Goal: Browse casually: Explore the website without a specific task or goal

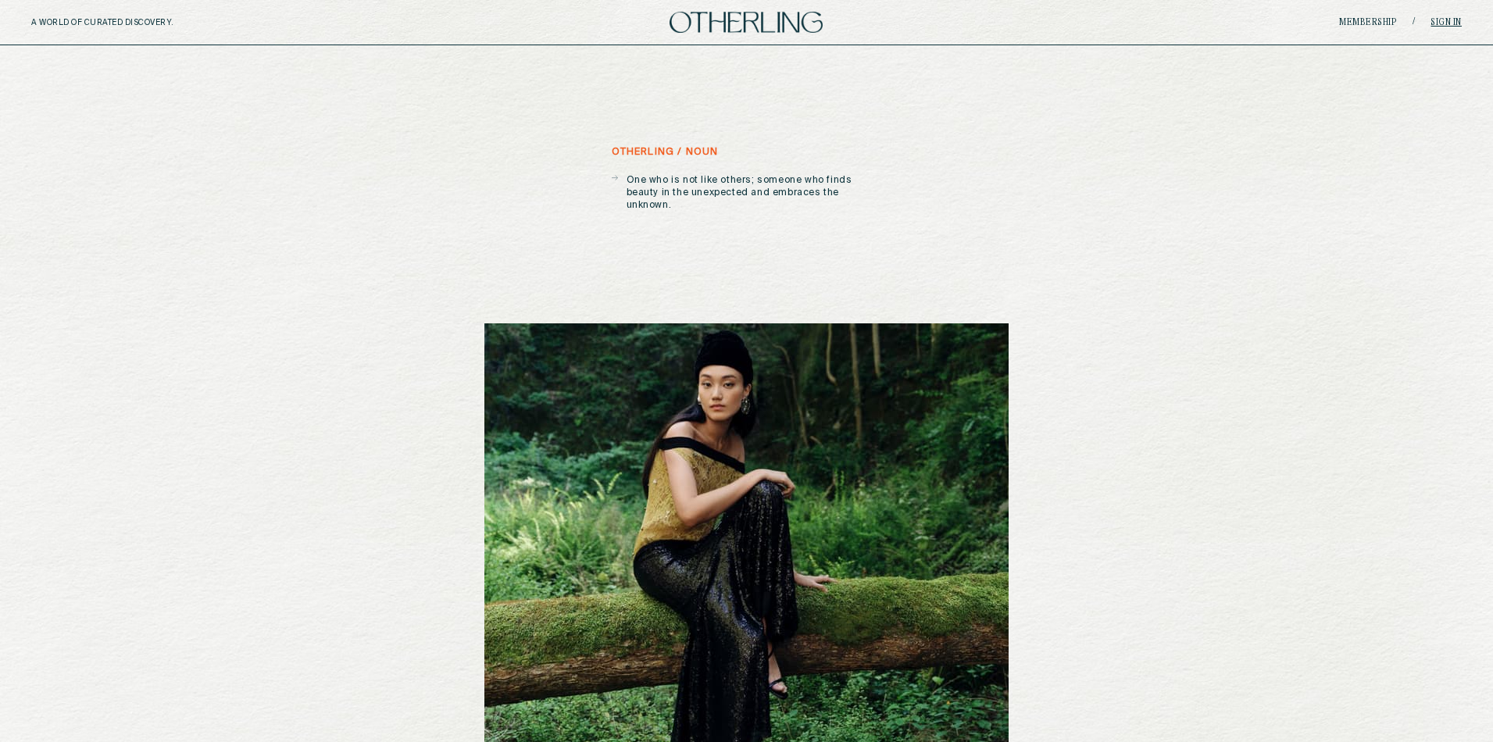
click at [1449, 24] on link "Sign in" at bounding box center [1446, 22] width 31 height 9
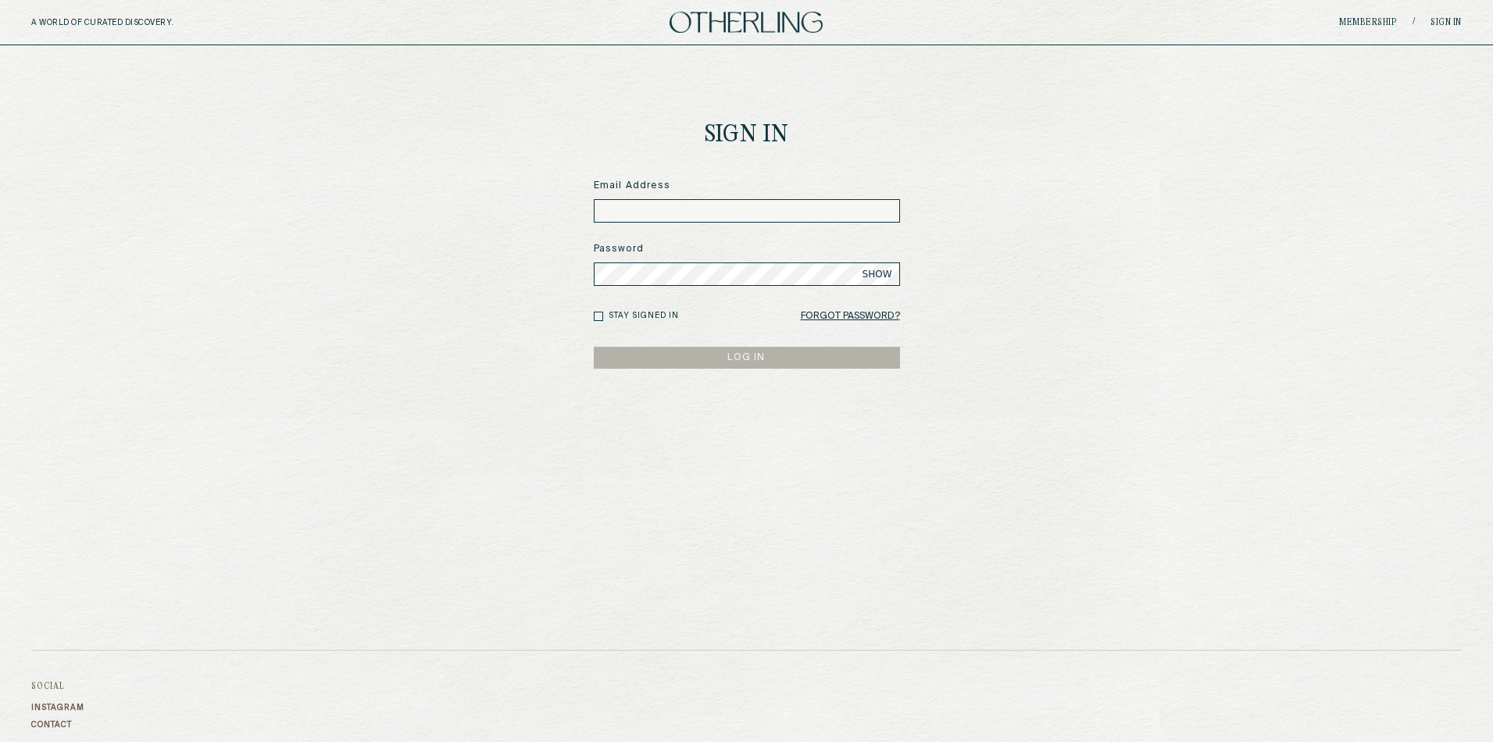
click at [719, 213] on input at bounding box center [747, 210] width 306 height 23
paste input "**********"
type input "**********"
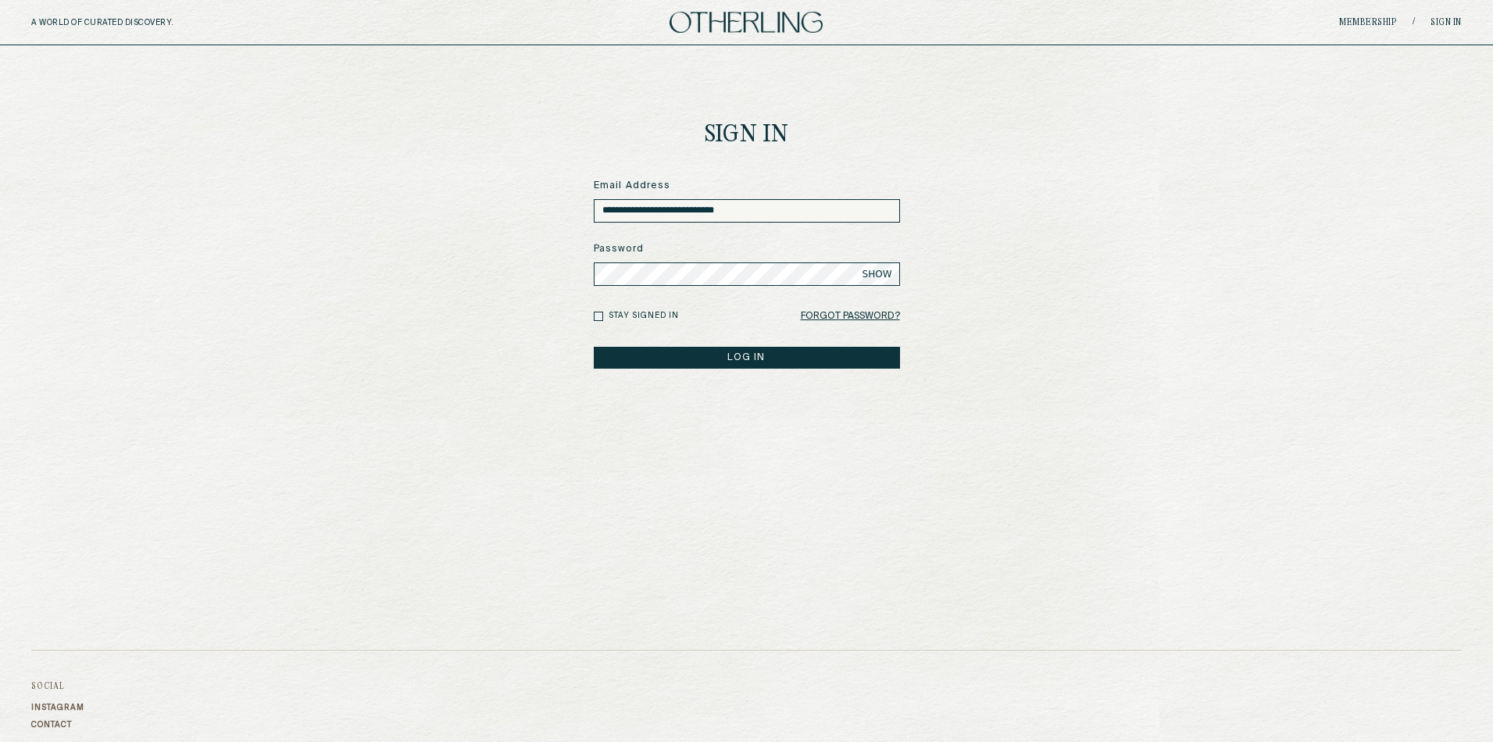
click at [594, 347] on button "LOG IN" at bounding box center [747, 358] width 306 height 22
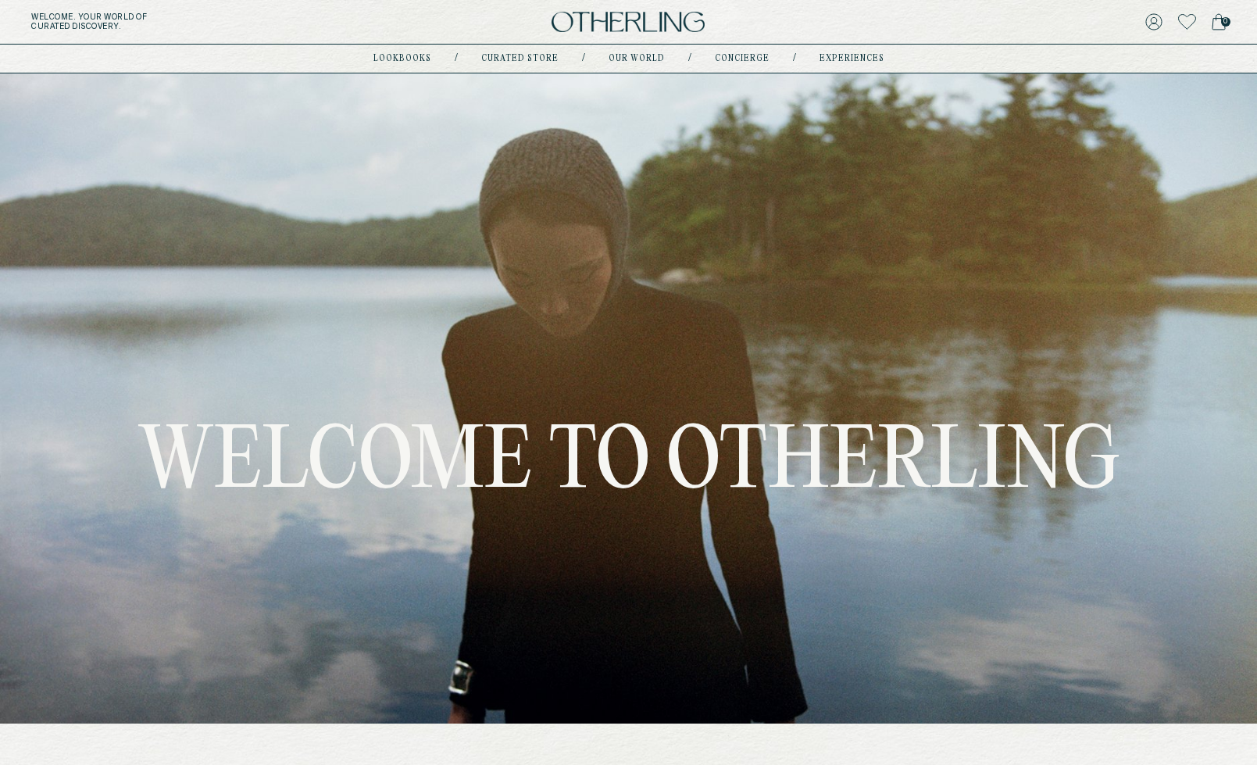
click at [398, 63] on nav "lookbooks / Curated store / Our world / concierge / experiences" at bounding box center [628, 58] width 511 height 13
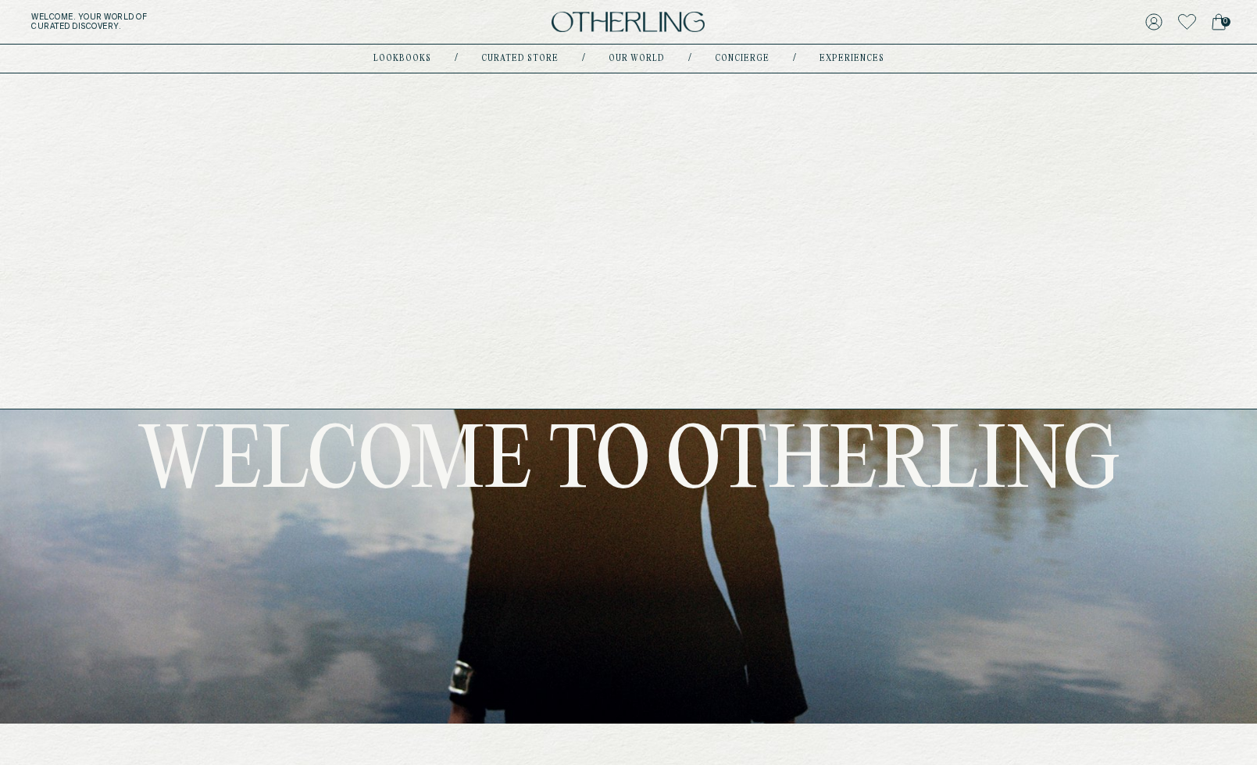
click at [399, 59] on link "lookbooks" at bounding box center [402, 59] width 58 height 8
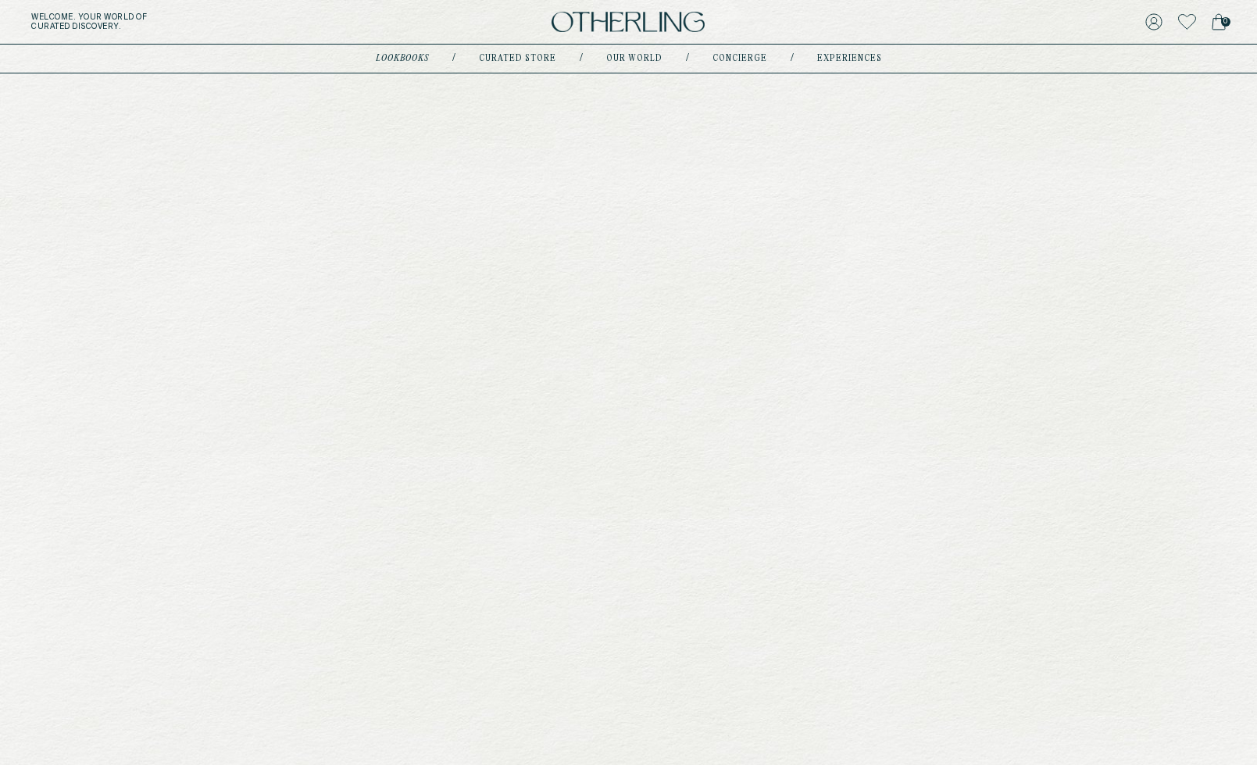
click at [541, 57] on link "Curated store" at bounding box center [517, 59] width 77 height 8
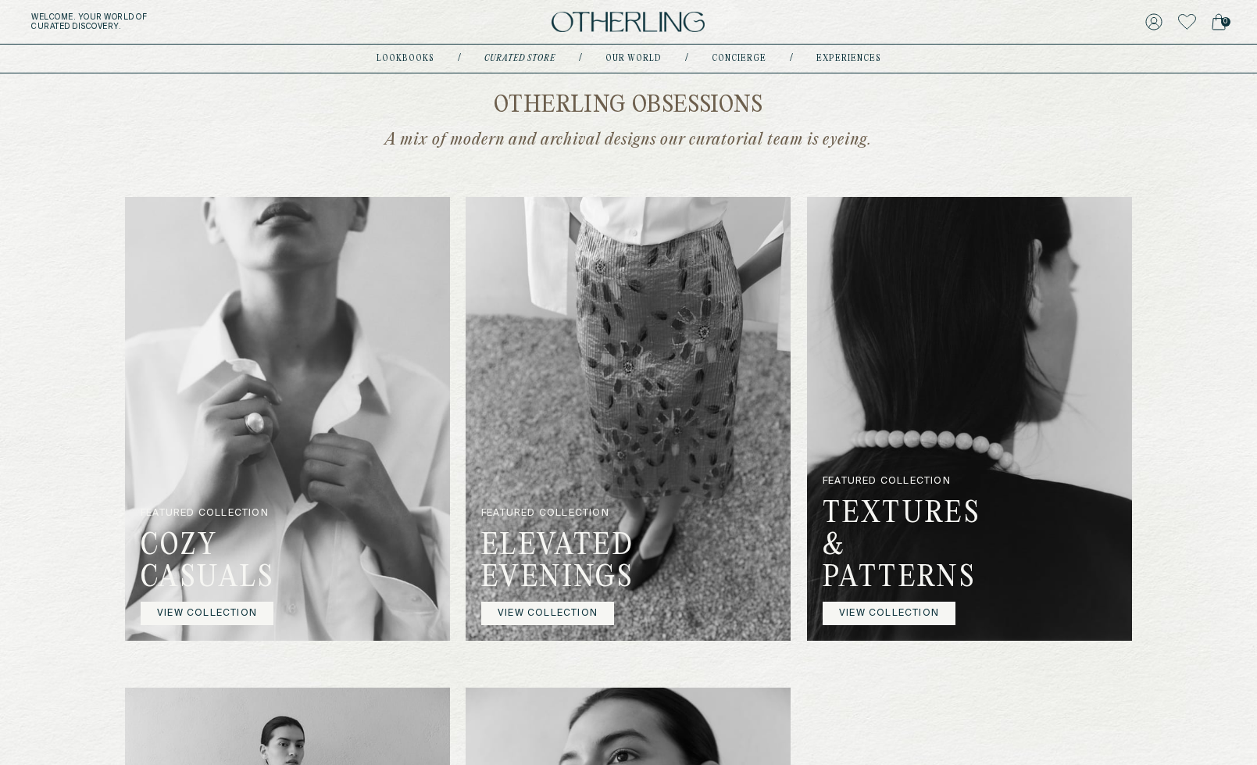
scroll to position [332, 0]
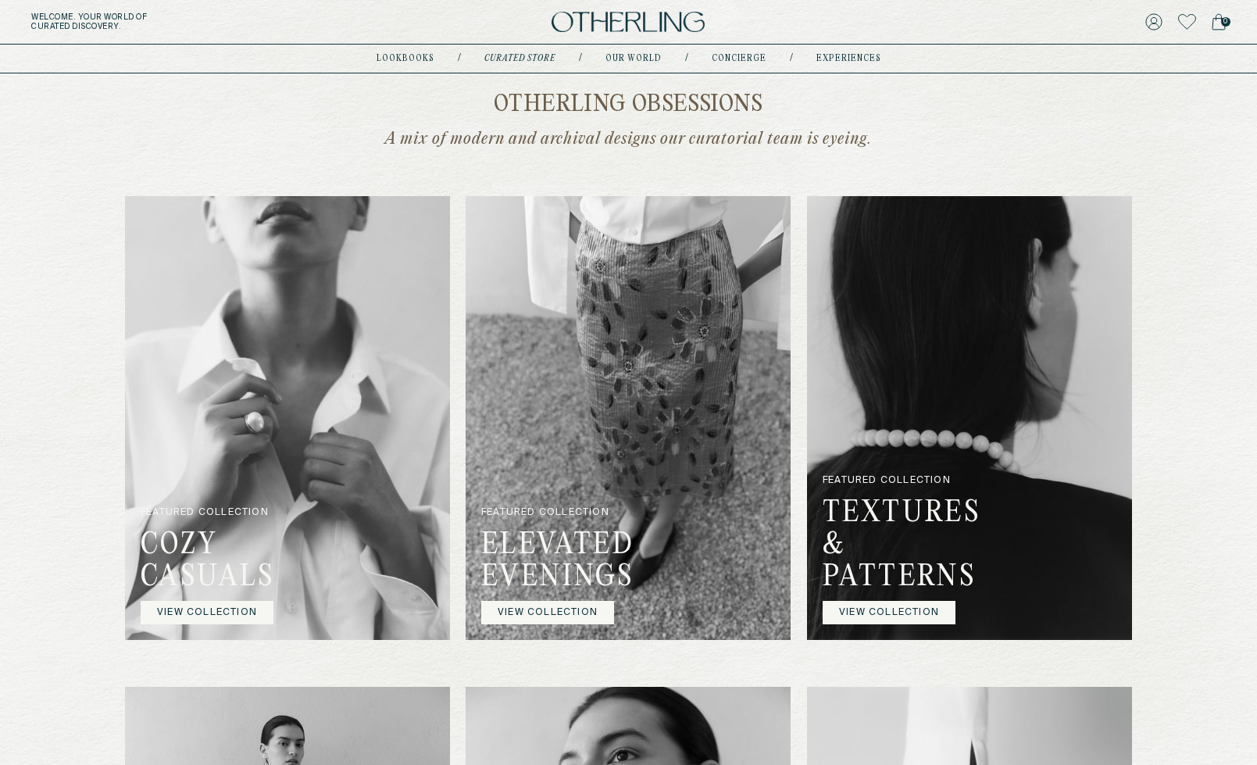
click at [362, 372] on img at bounding box center [287, 418] width 325 height 444
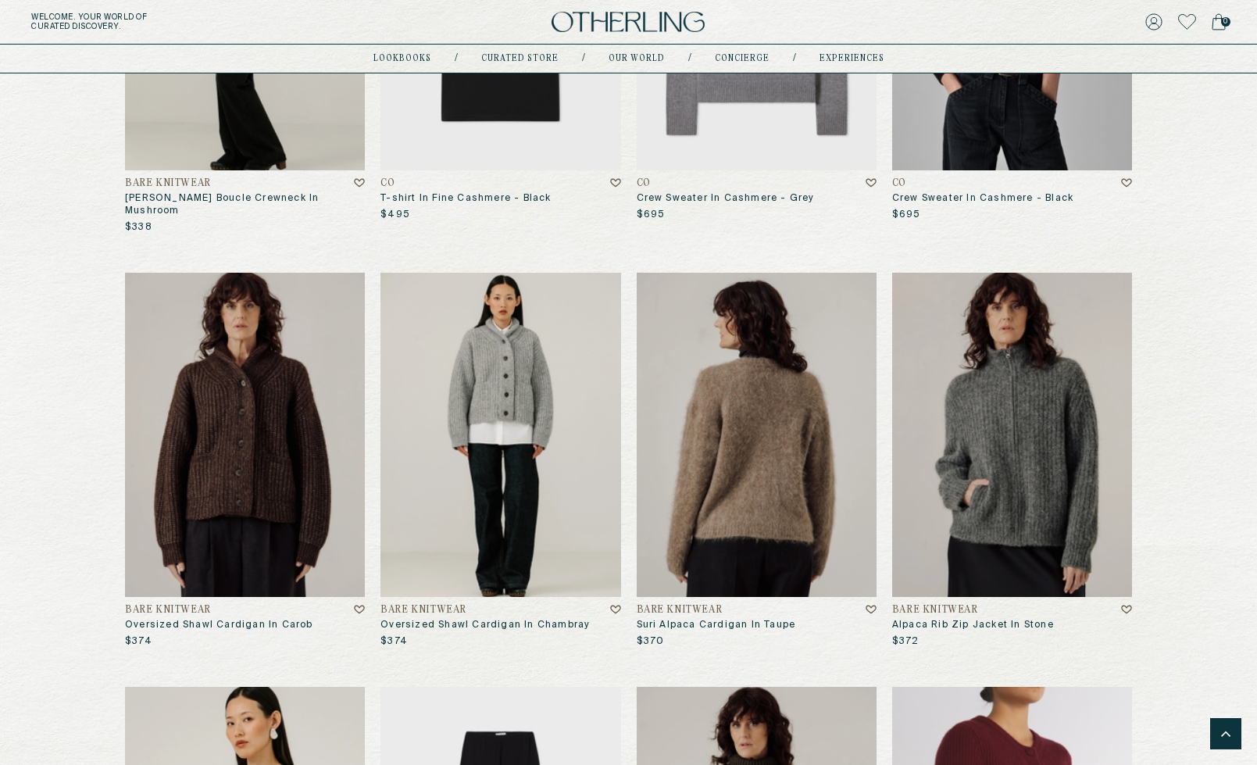
scroll to position [1674, 0]
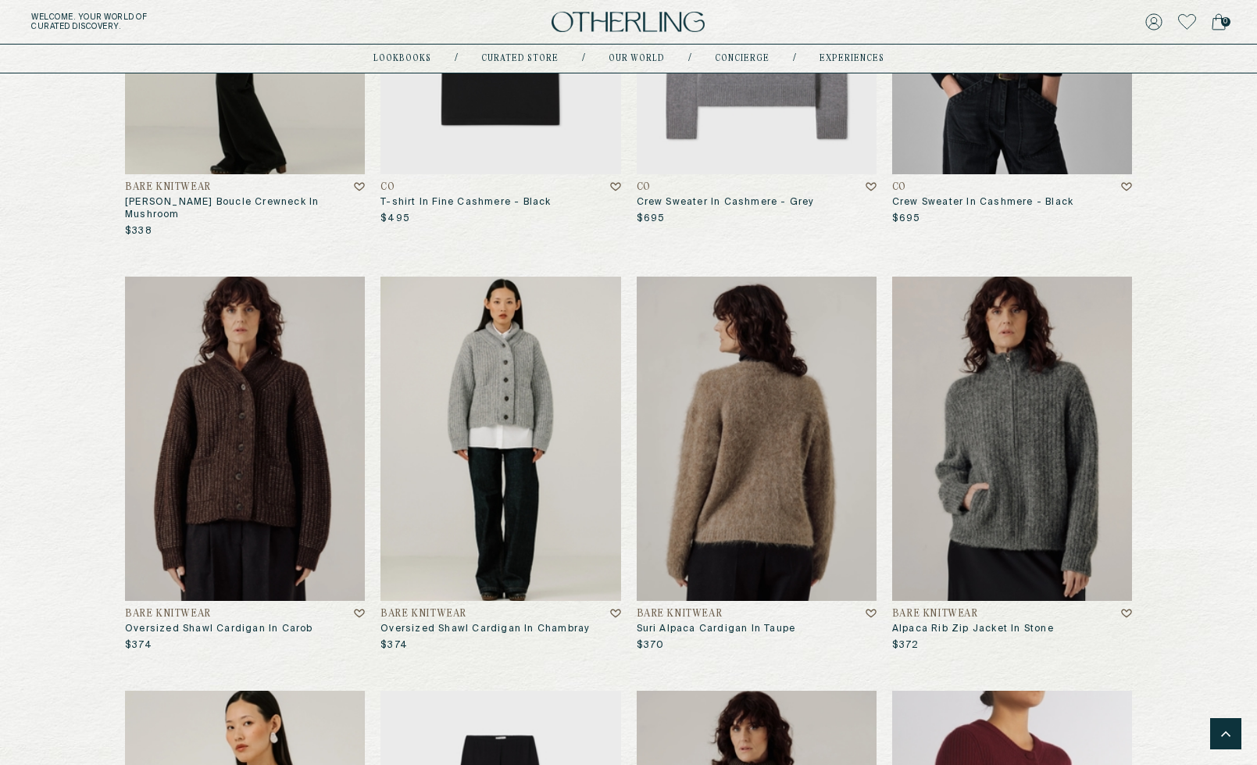
click at [702, 423] on img at bounding box center [757, 439] width 240 height 324
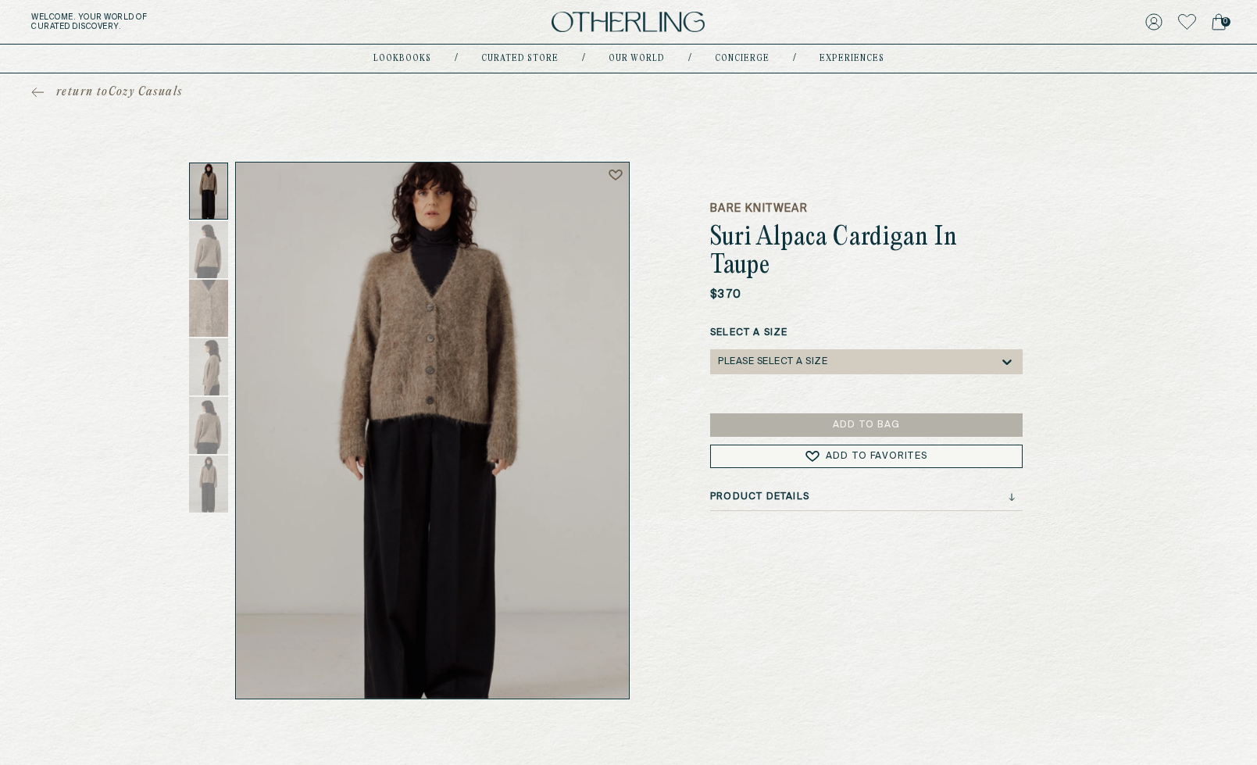
click at [803, 356] on div "Please select a Size" at bounding box center [772, 361] width 109 height 11
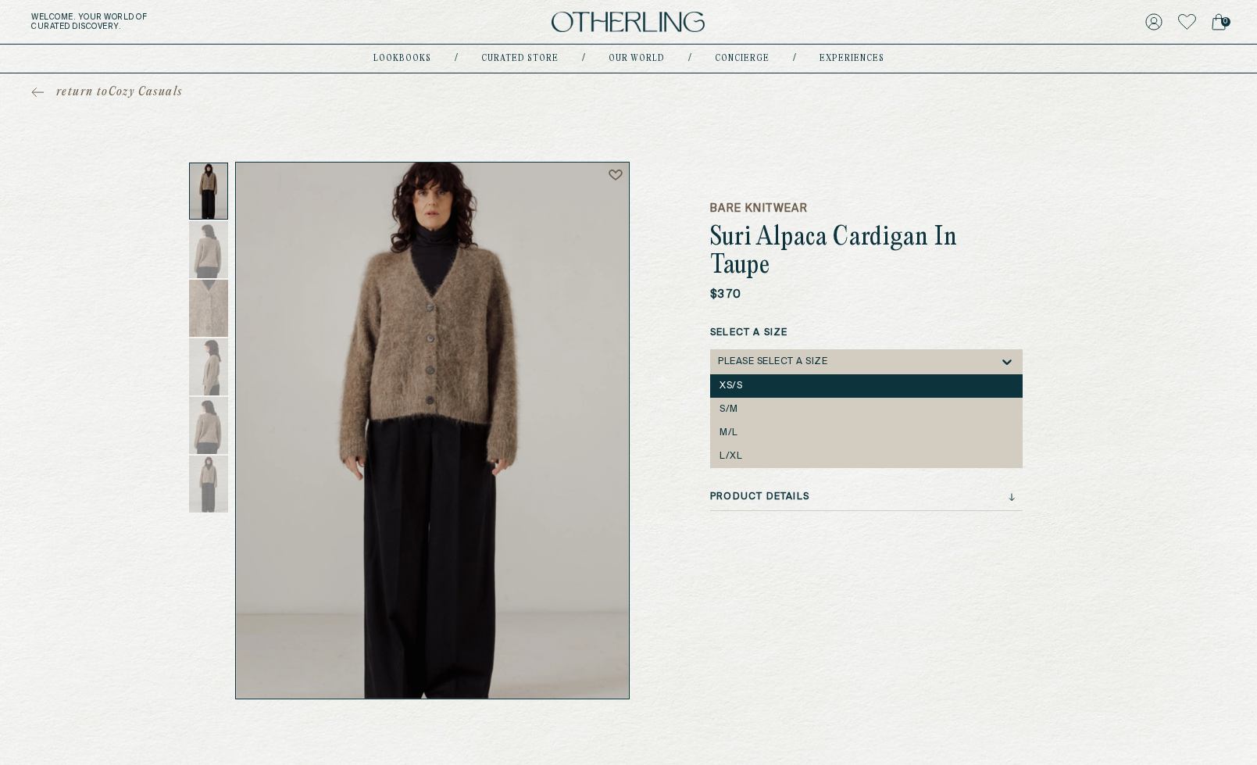
click at [799, 381] on div "XS/S" at bounding box center [867, 386] width 294 height 11
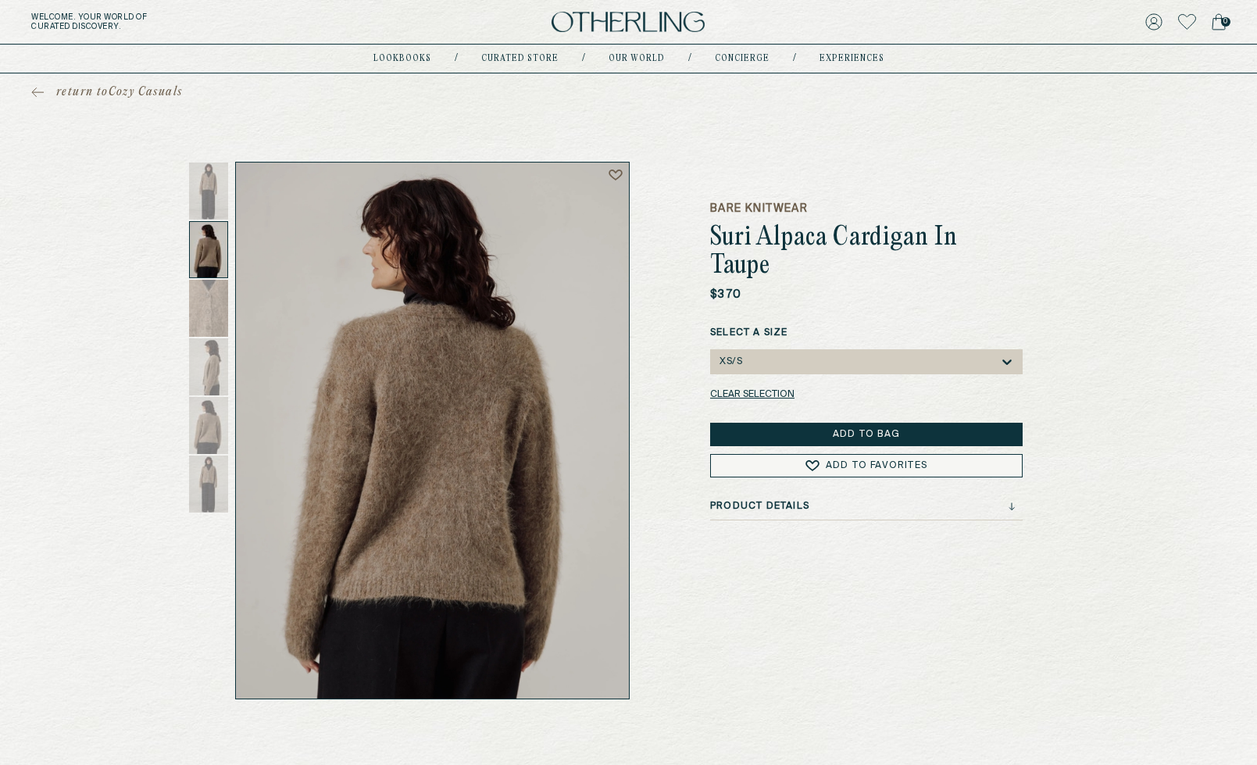
click at [38, 93] on icon at bounding box center [37, 92] width 13 height 11
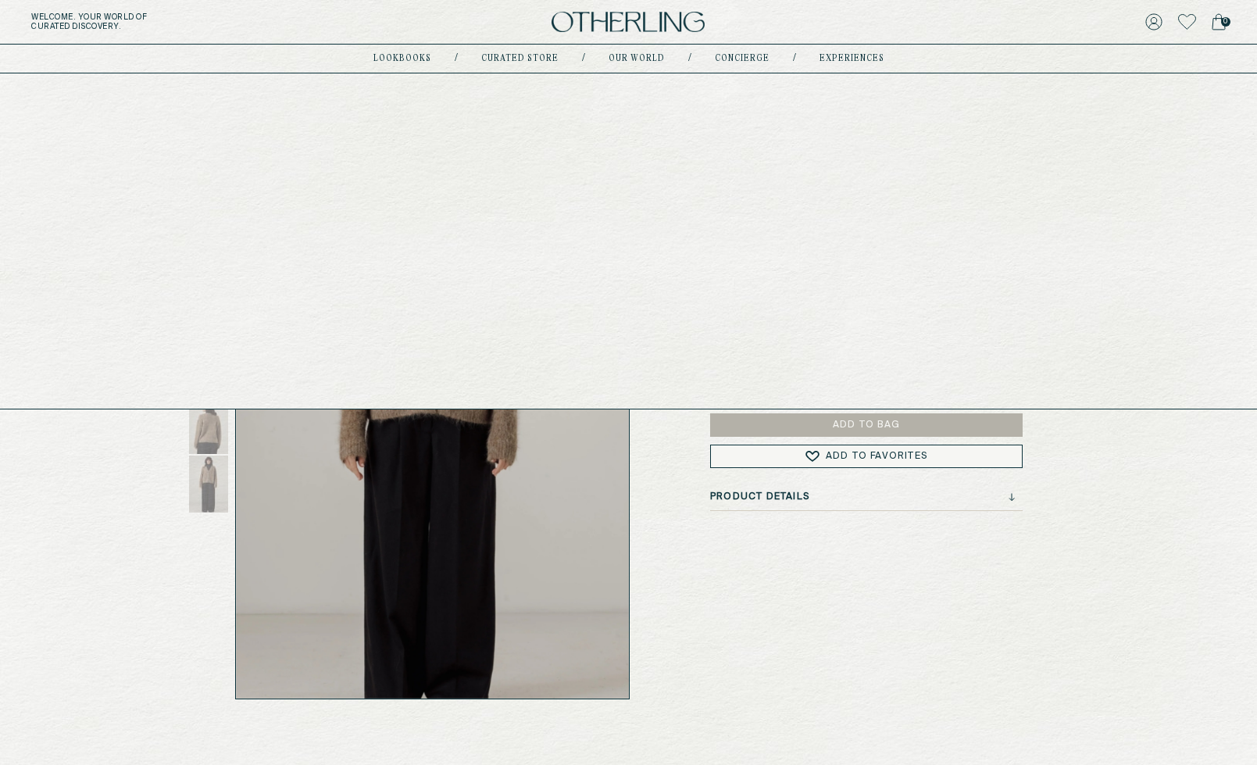
click at [527, 58] on link "Curated store" at bounding box center [519, 59] width 77 height 8
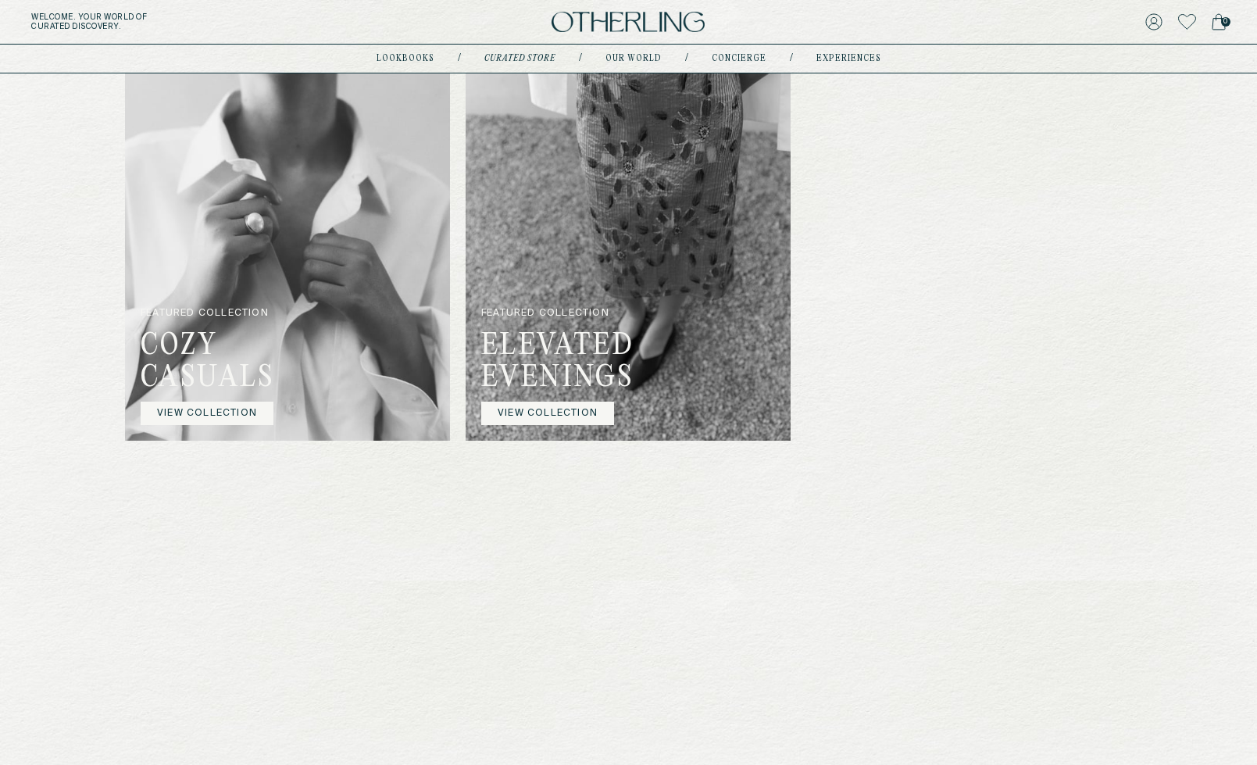
scroll to position [549, 0]
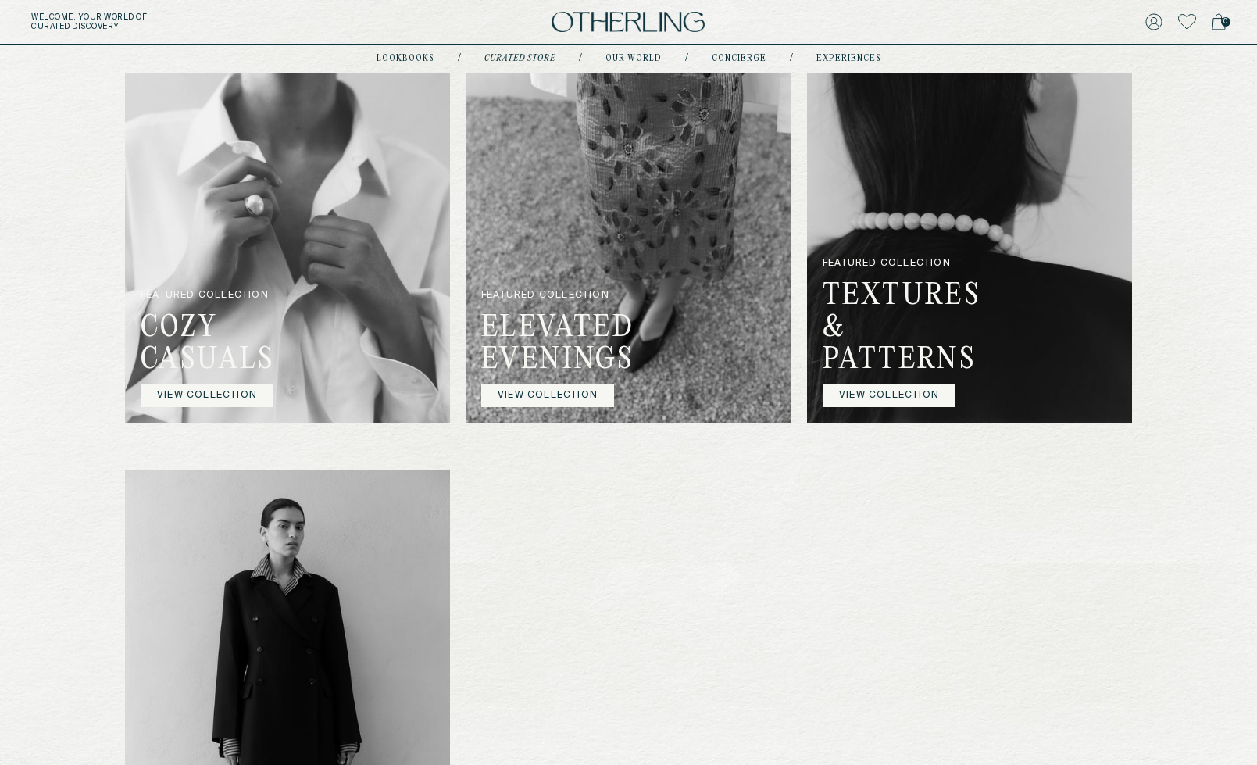
click at [632, 206] on img at bounding box center [628, 201] width 325 height 444
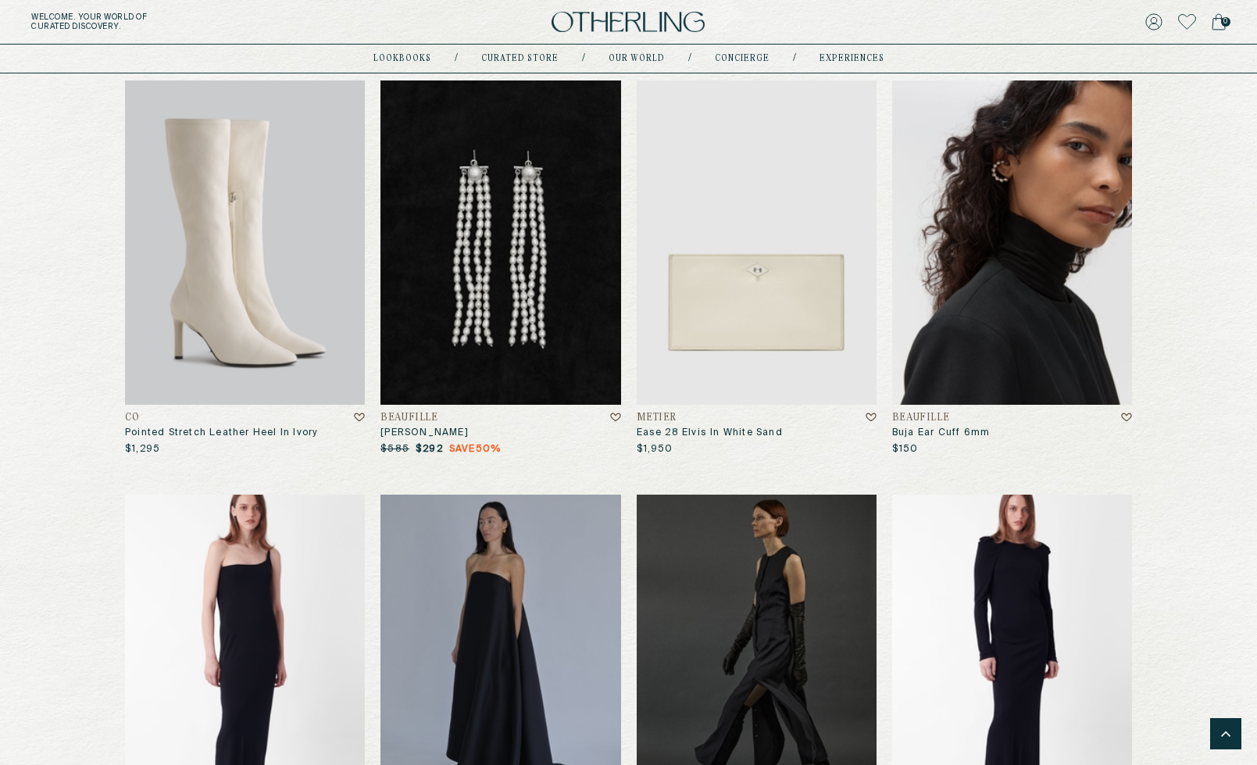
scroll to position [3385, 0]
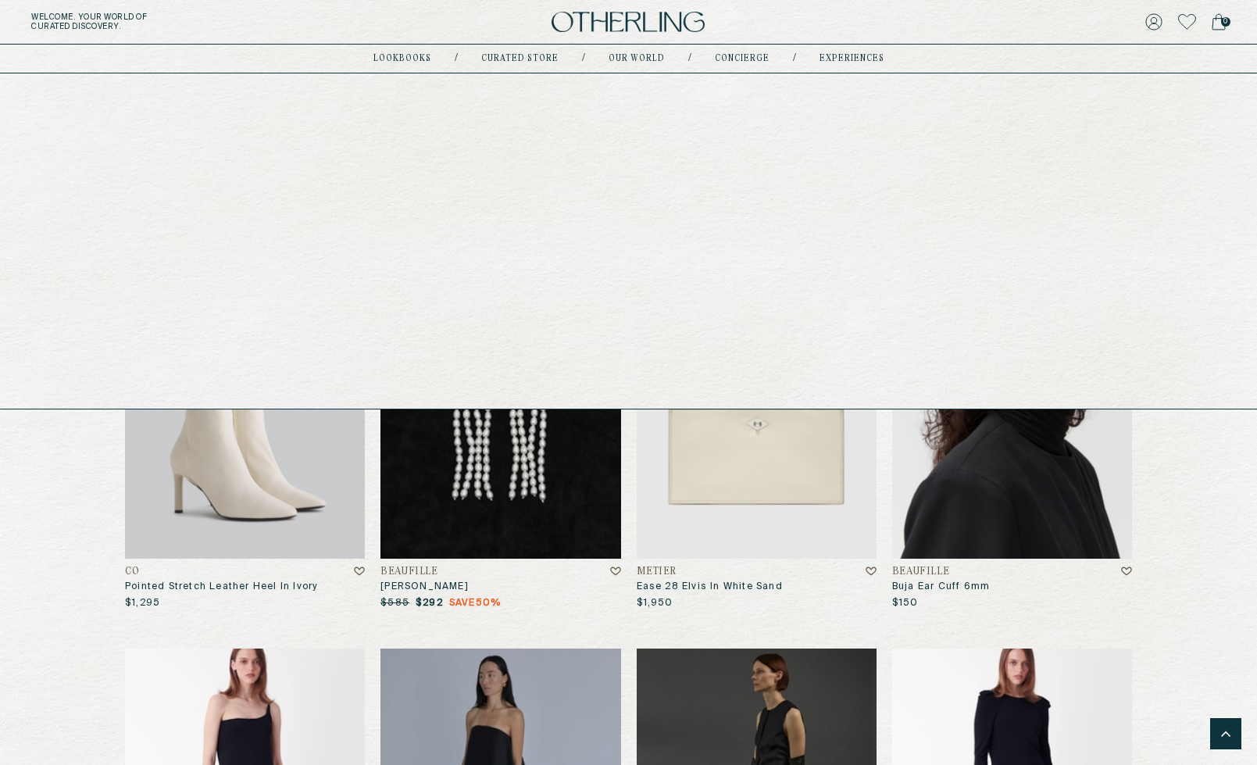
click at [534, 58] on link "Curated store" at bounding box center [519, 59] width 77 height 8
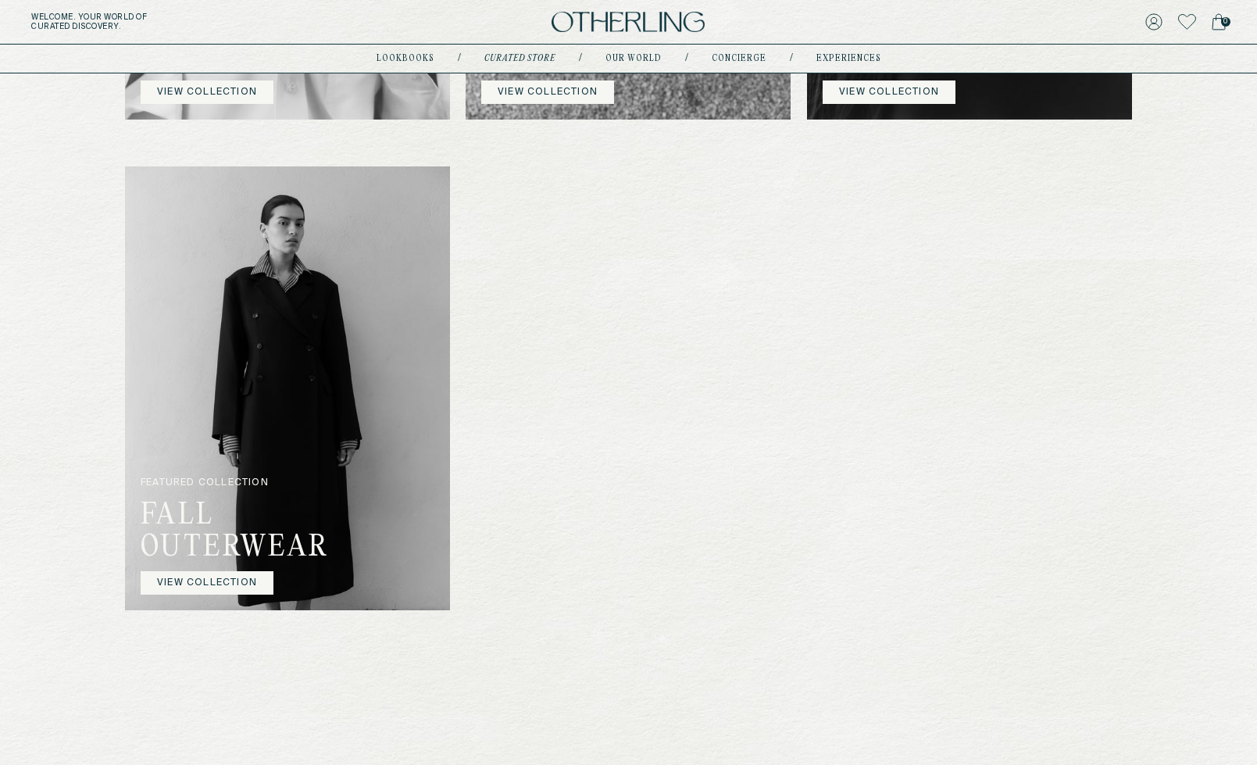
scroll to position [982, 0]
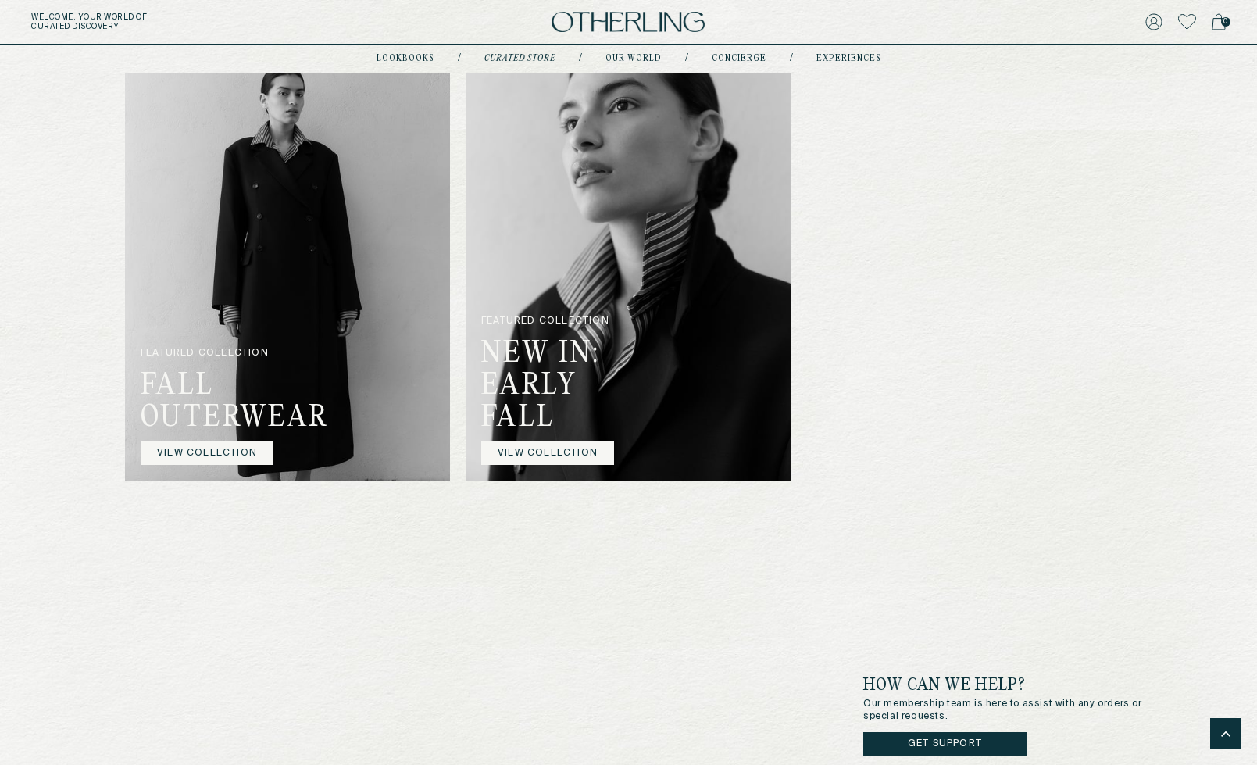
click at [357, 302] on img at bounding box center [287, 259] width 325 height 444
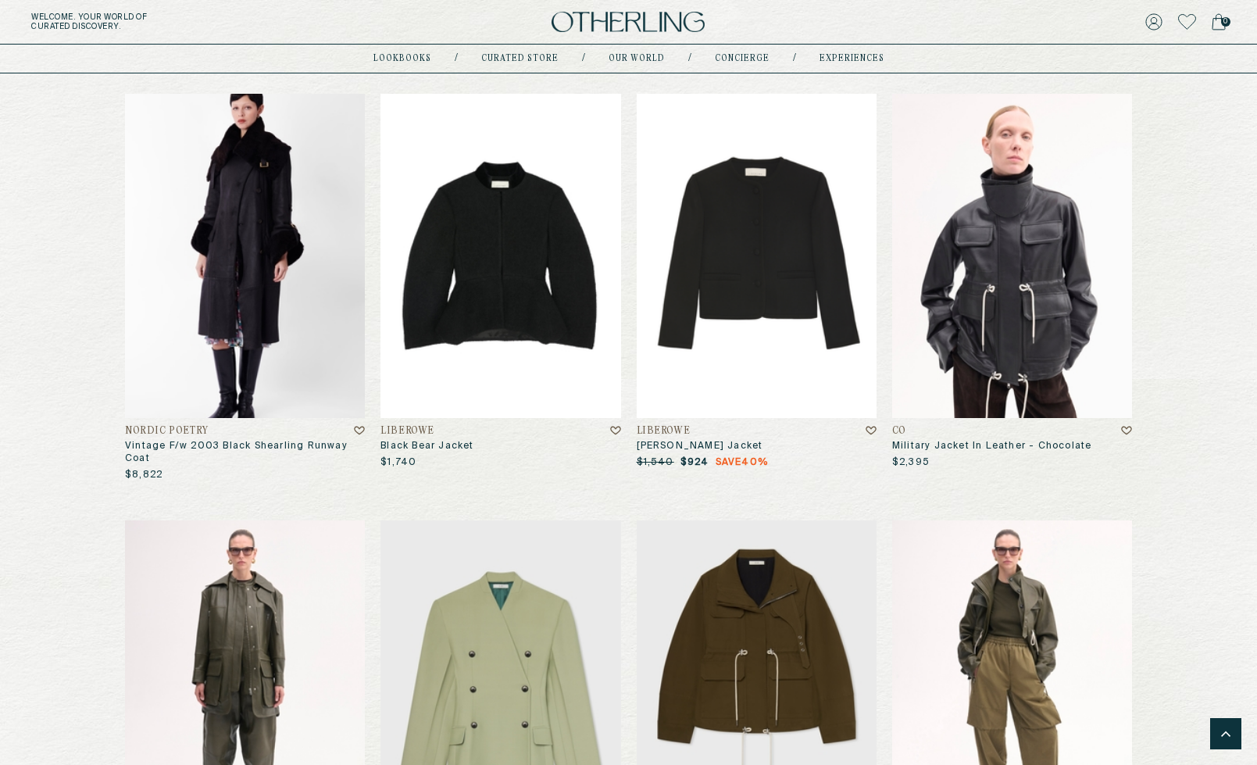
scroll to position [1685, 0]
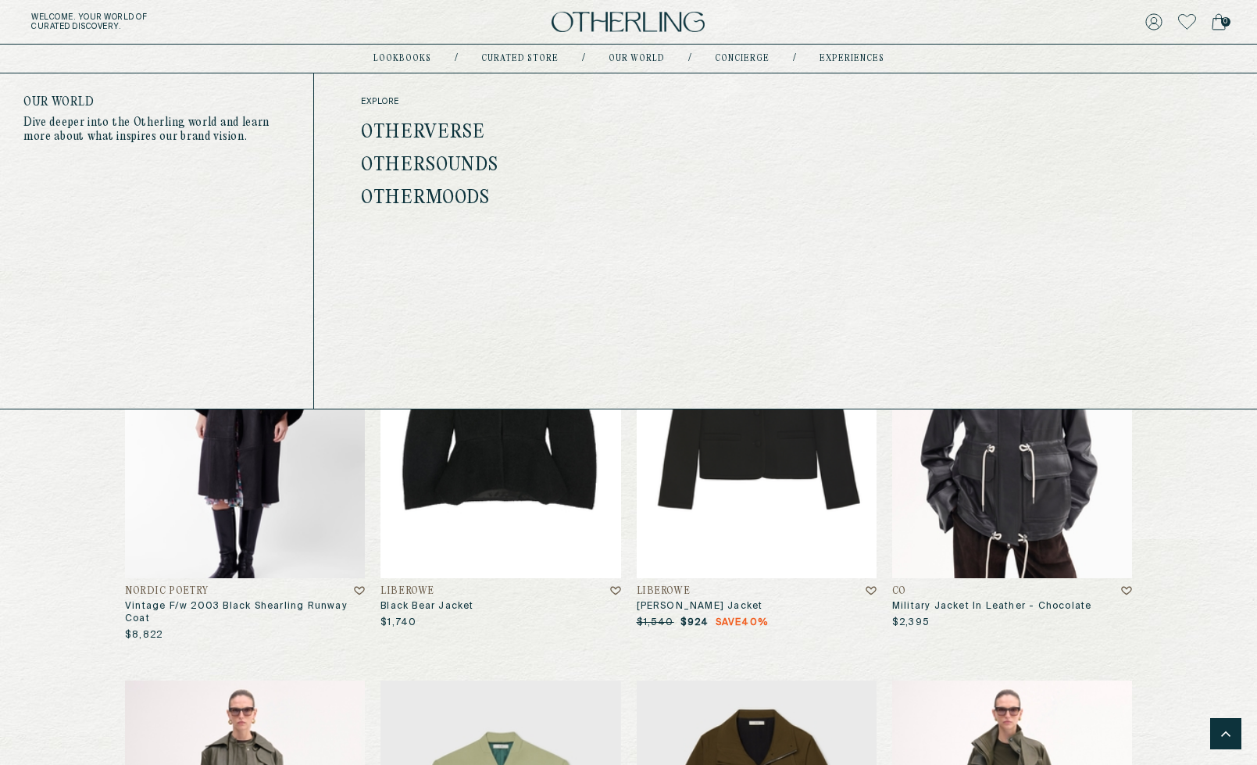
click at [448, 131] on link "Otherverse" at bounding box center [423, 133] width 124 height 20
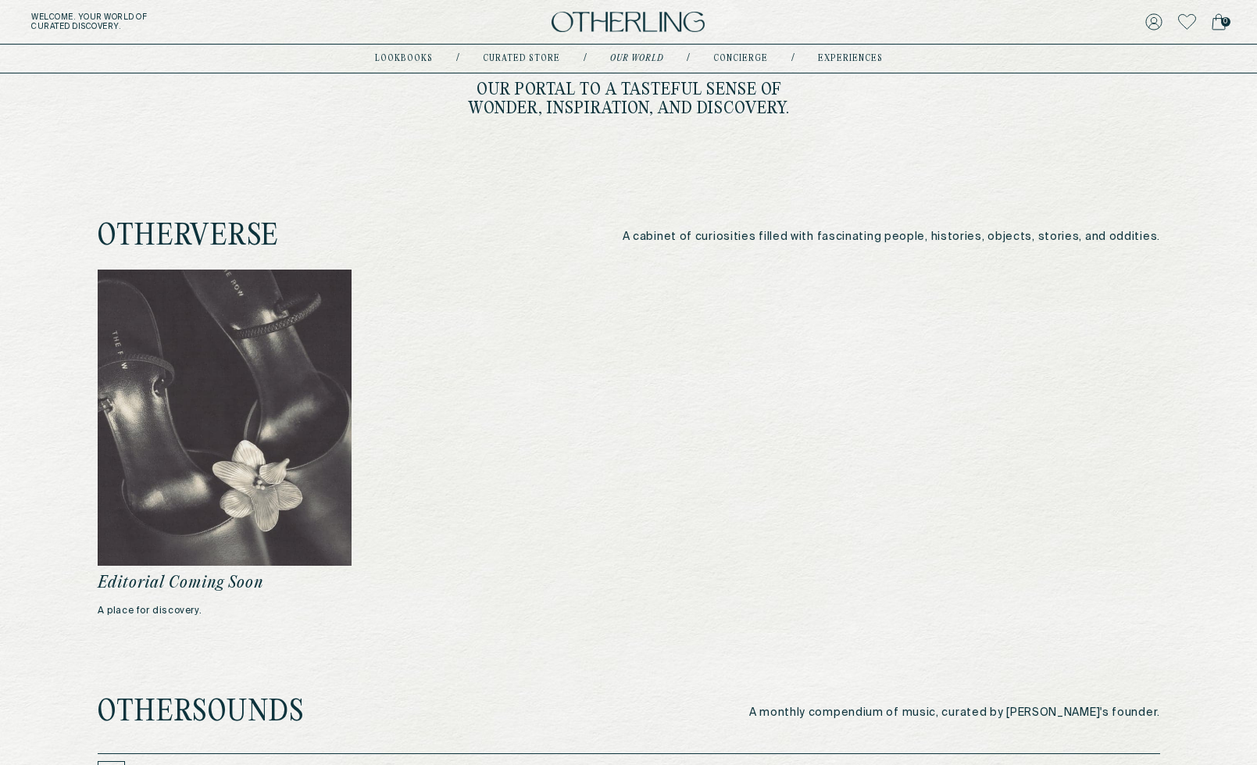
scroll to position [144, 0]
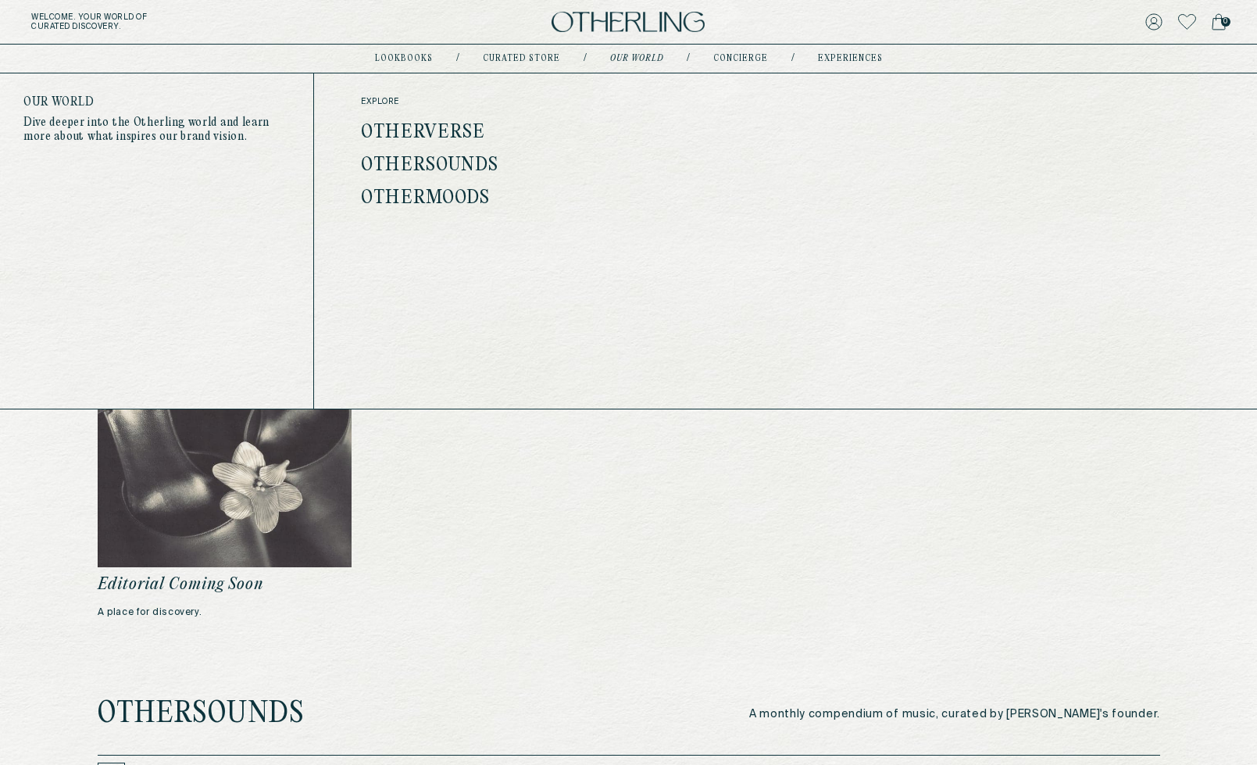
click at [451, 205] on link "Othermoods" at bounding box center [425, 198] width 129 height 20
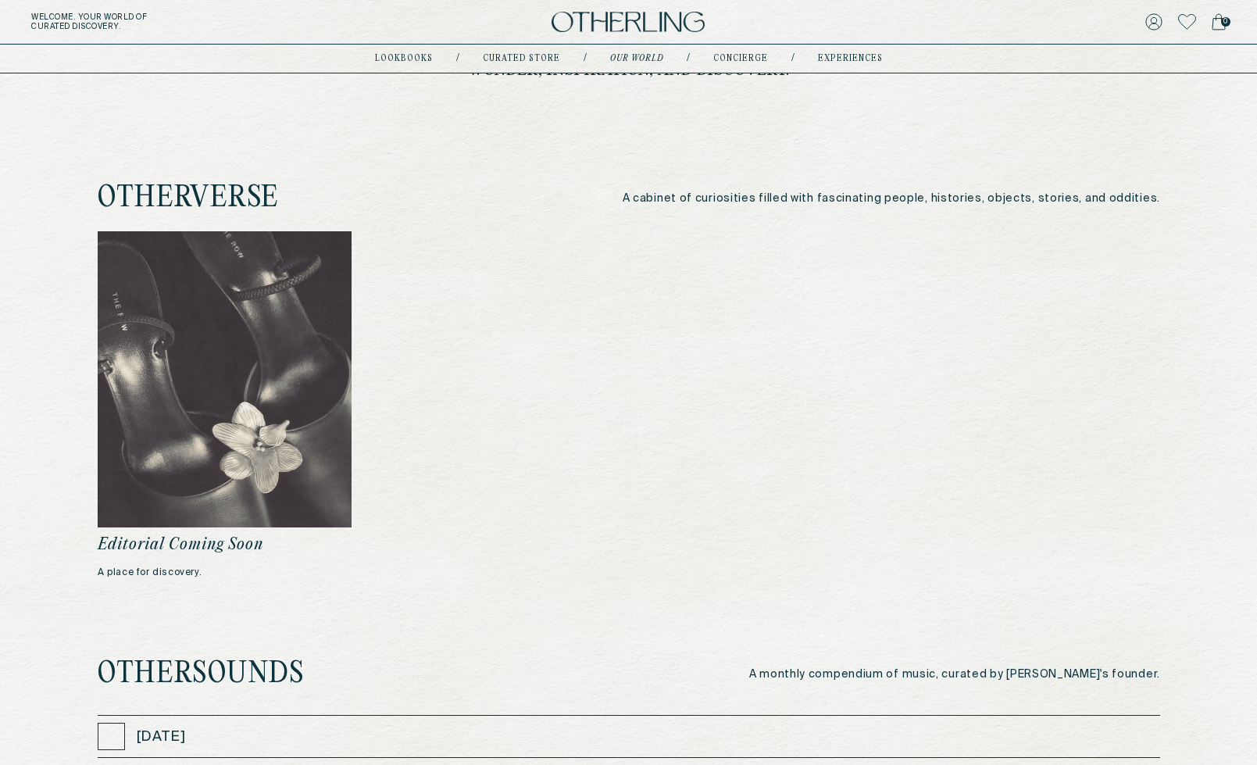
scroll to position [173, 0]
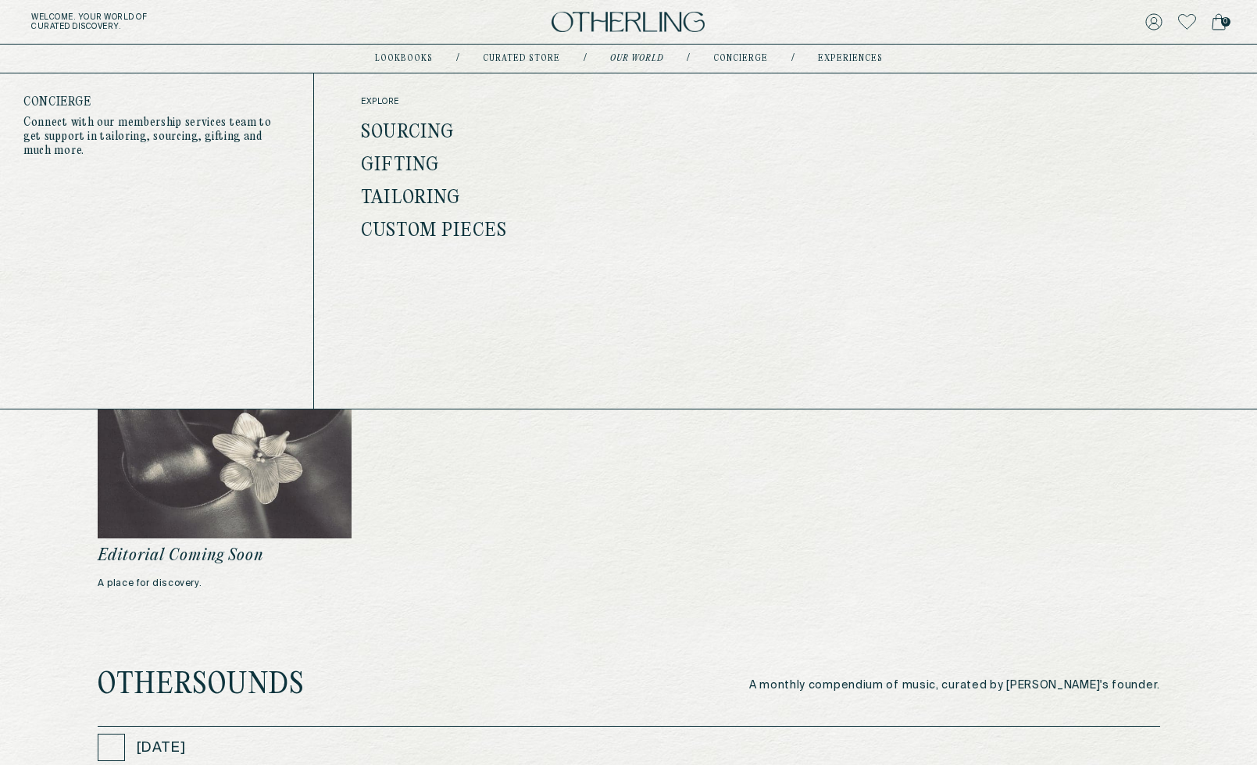
click at [735, 60] on link "concierge" at bounding box center [740, 59] width 55 height 8
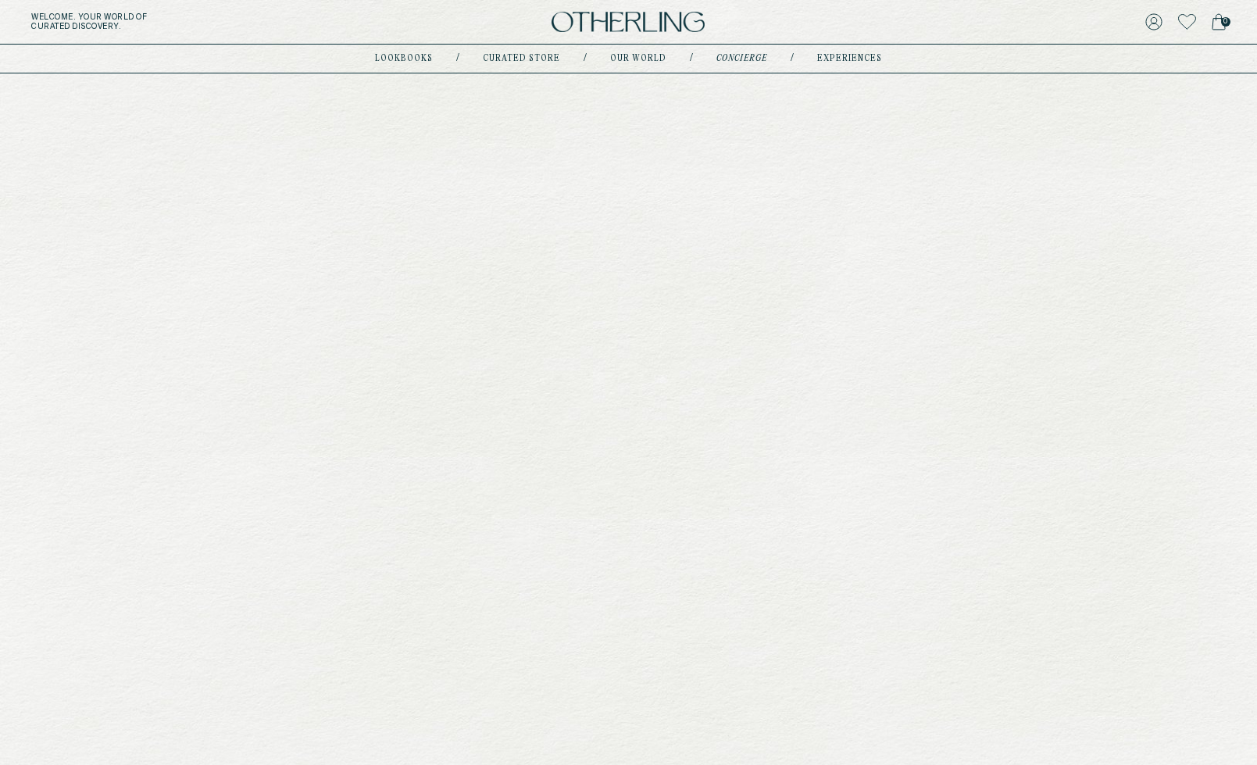
type input "**********"
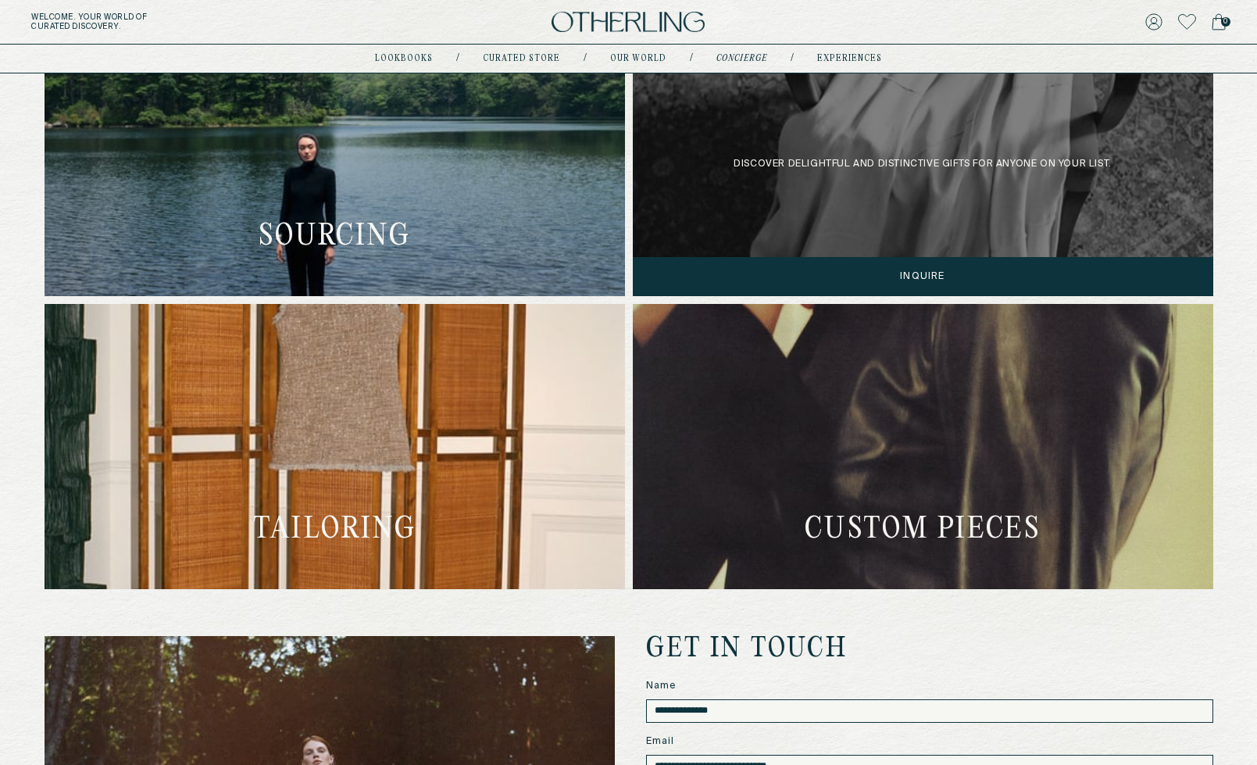
click at [787, 180] on div "discover delightful and distinctive gifts for anyone on your list." at bounding box center [923, 153] width 581 height 285
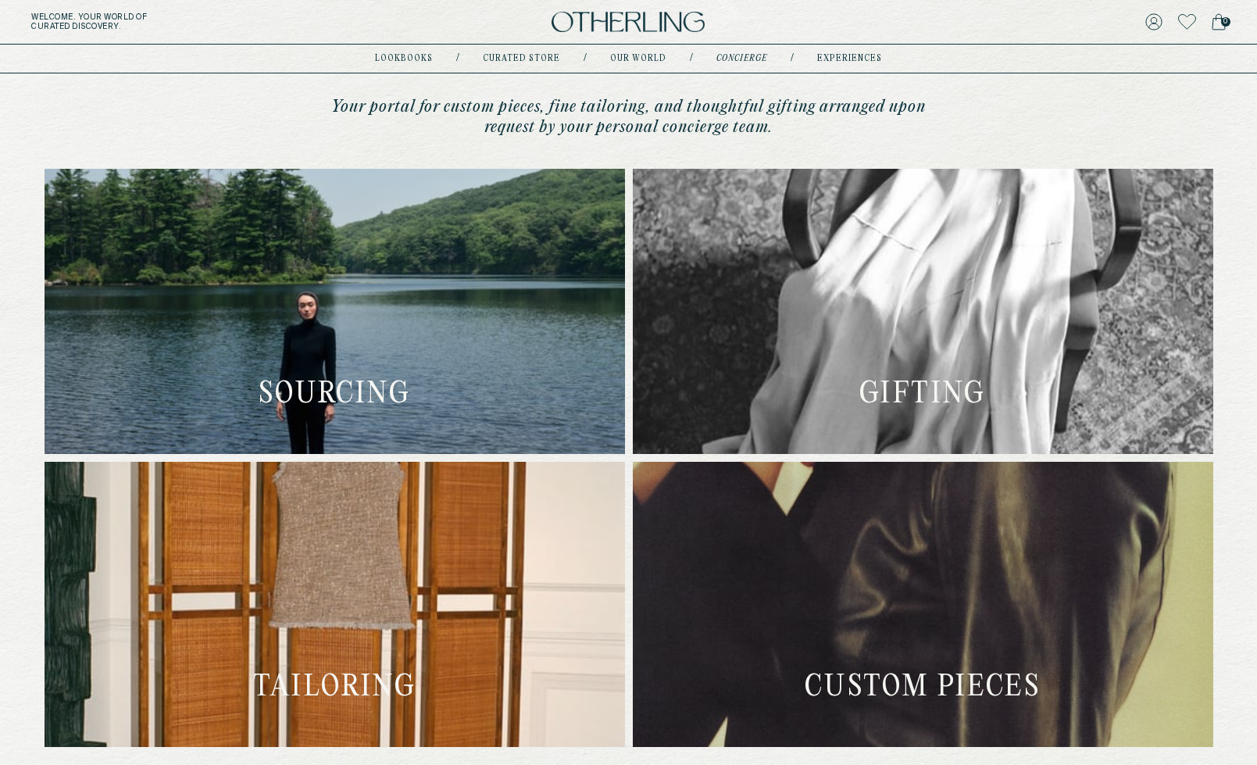
scroll to position [477, 0]
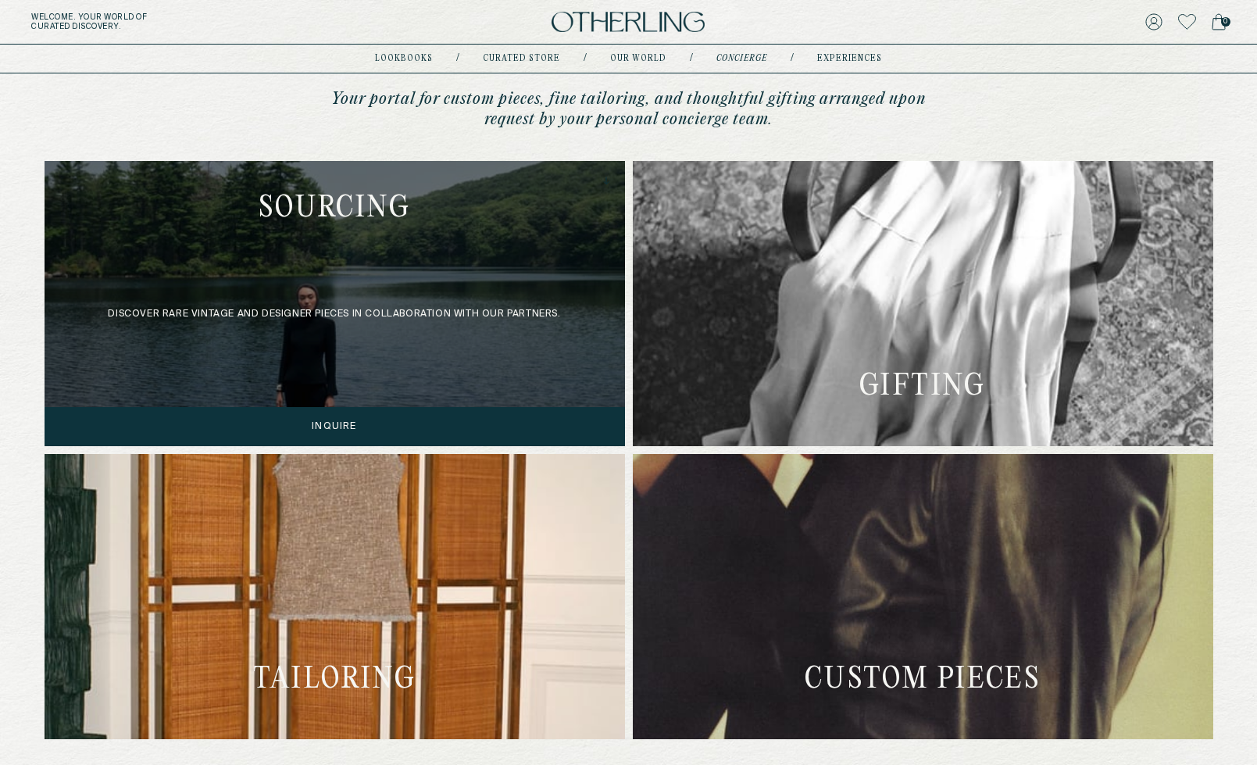
click at [435, 205] on div "discover rare vintage and designer pieces in collaboration with our partners." at bounding box center [335, 303] width 581 height 285
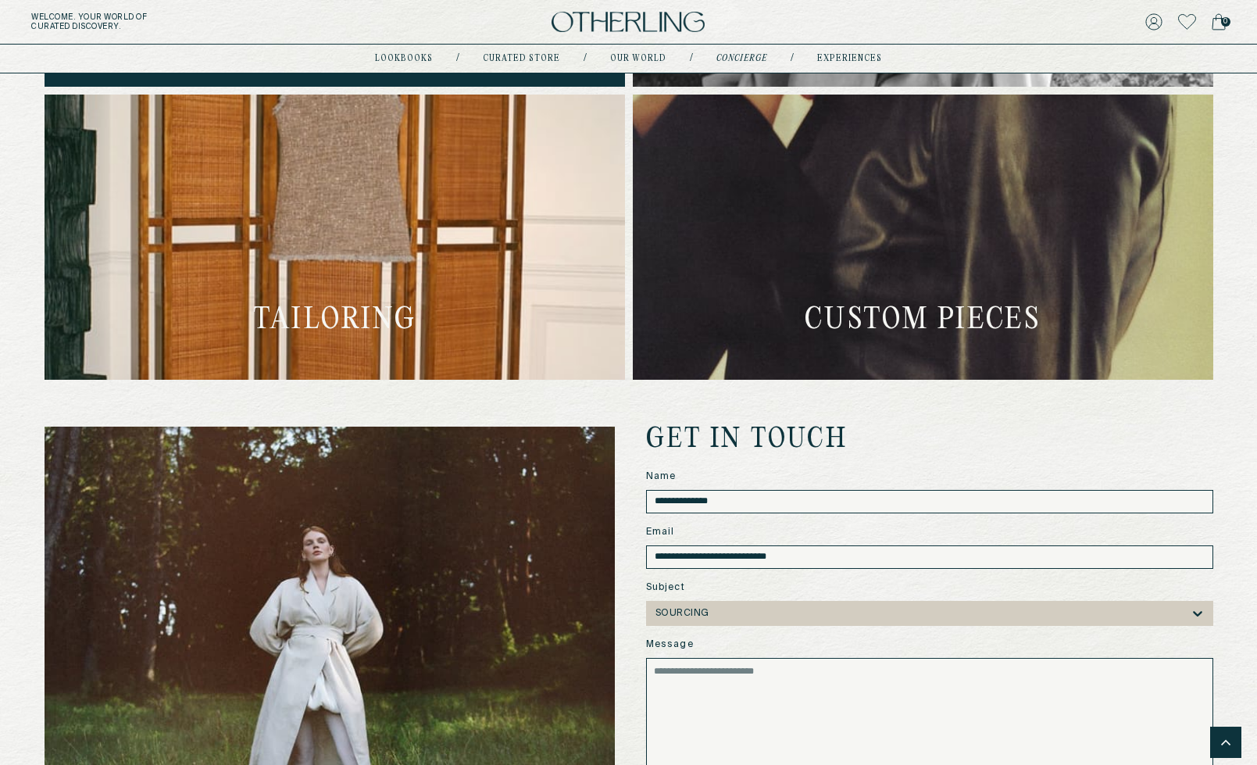
scroll to position [581, 0]
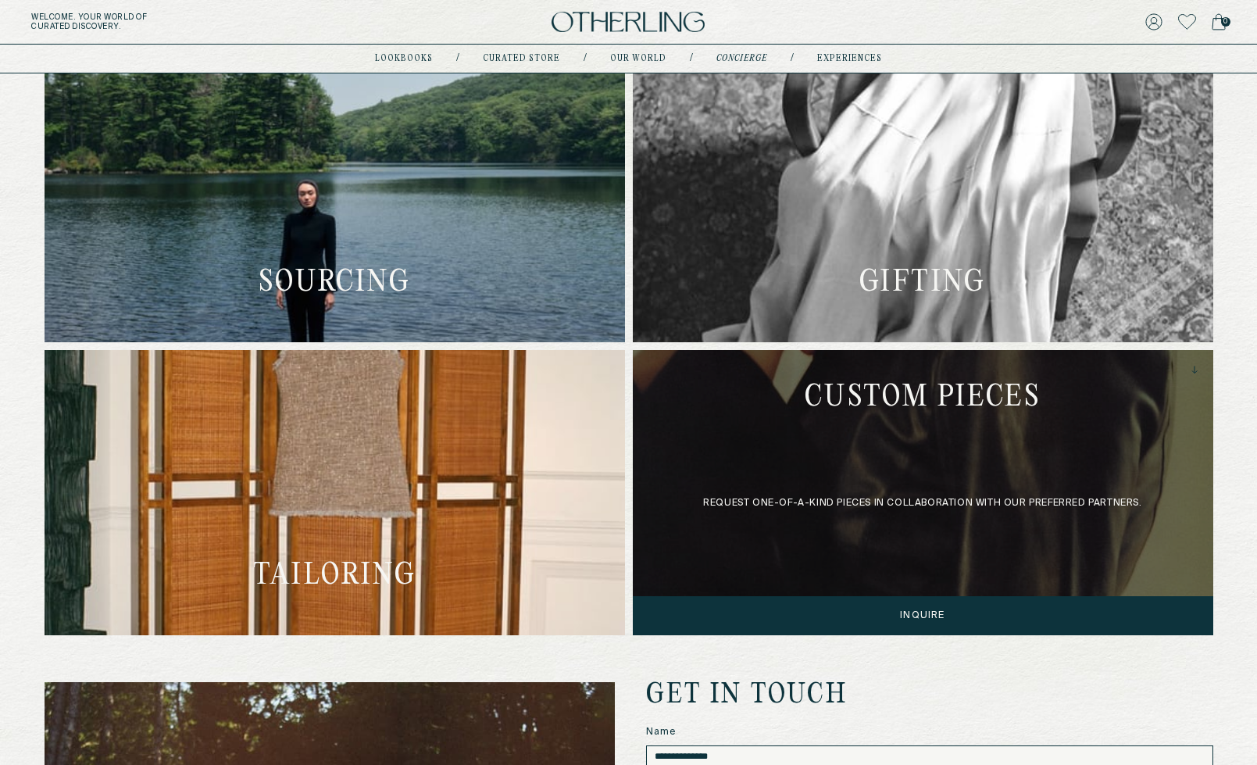
click at [913, 419] on div "request one-of-a-kind pieces in collaboration with our preferred partners." at bounding box center [923, 492] width 581 height 285
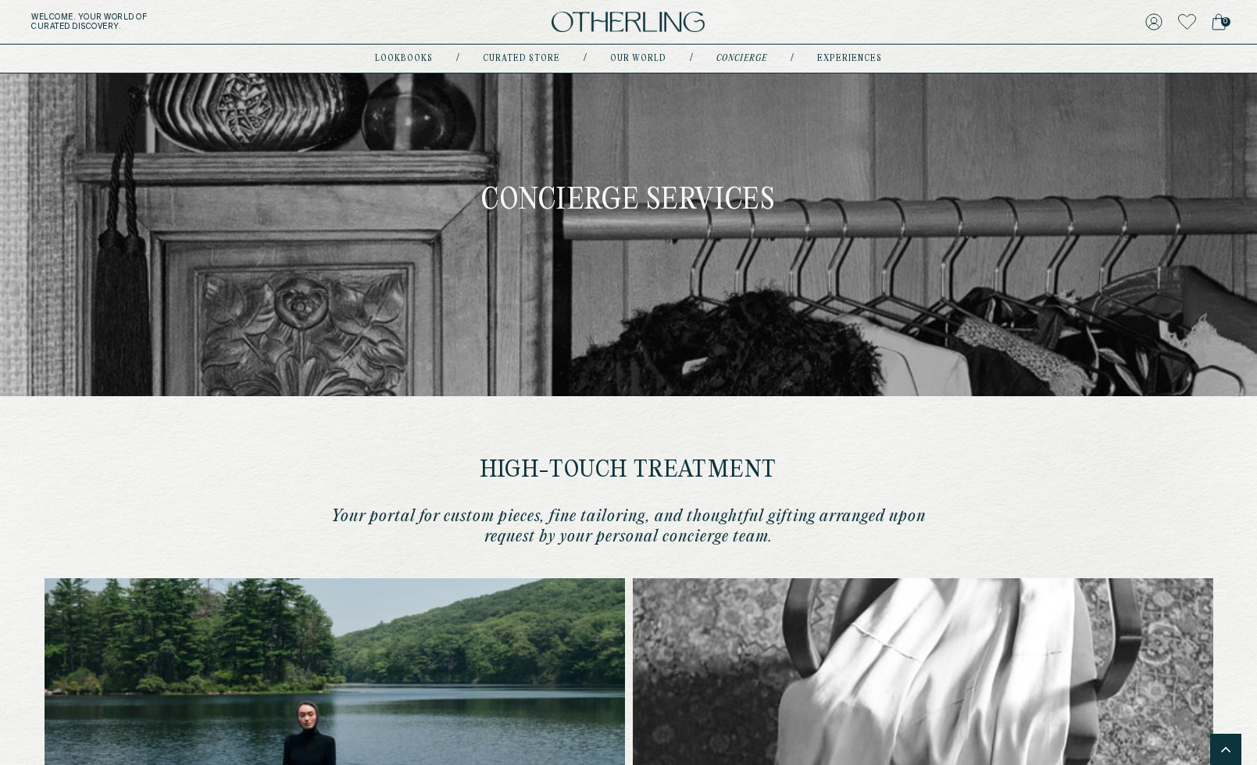
scroll to position [0, 0]
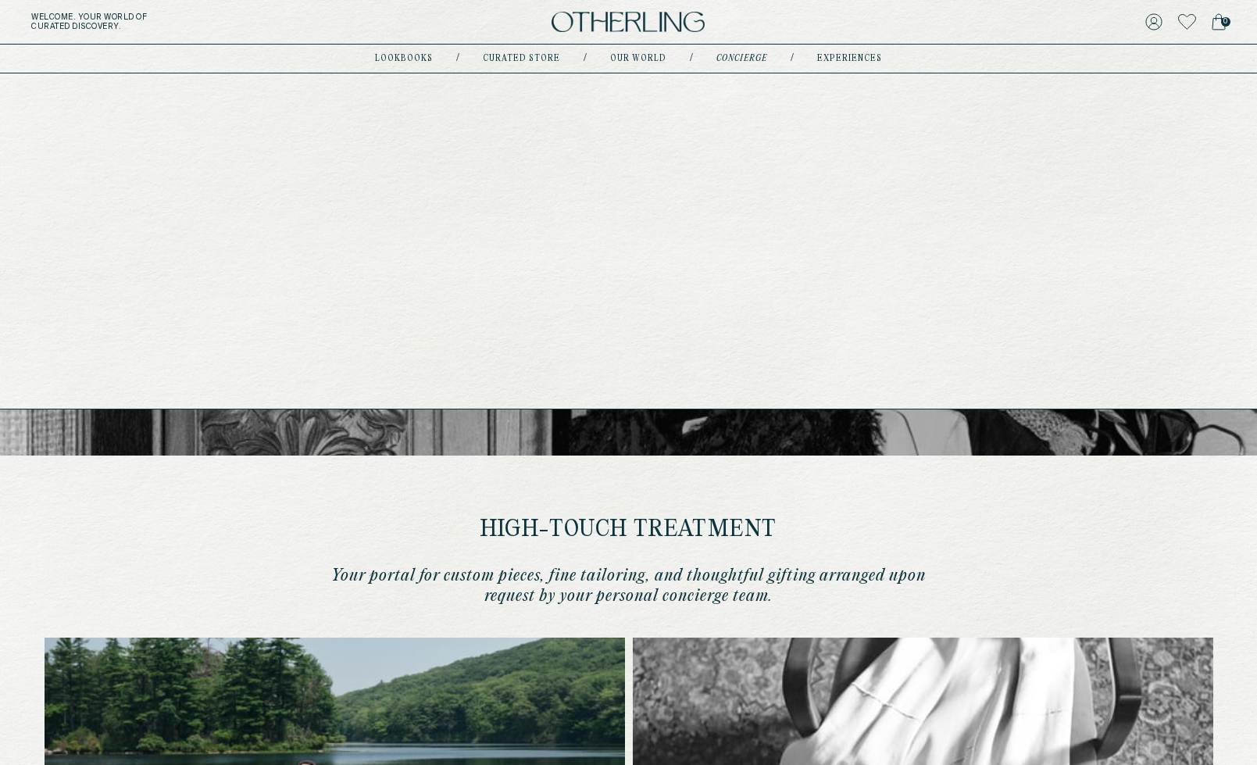
click at [838, 59] on link "experiences" at bounding box center [849, 59] width 65 height 8
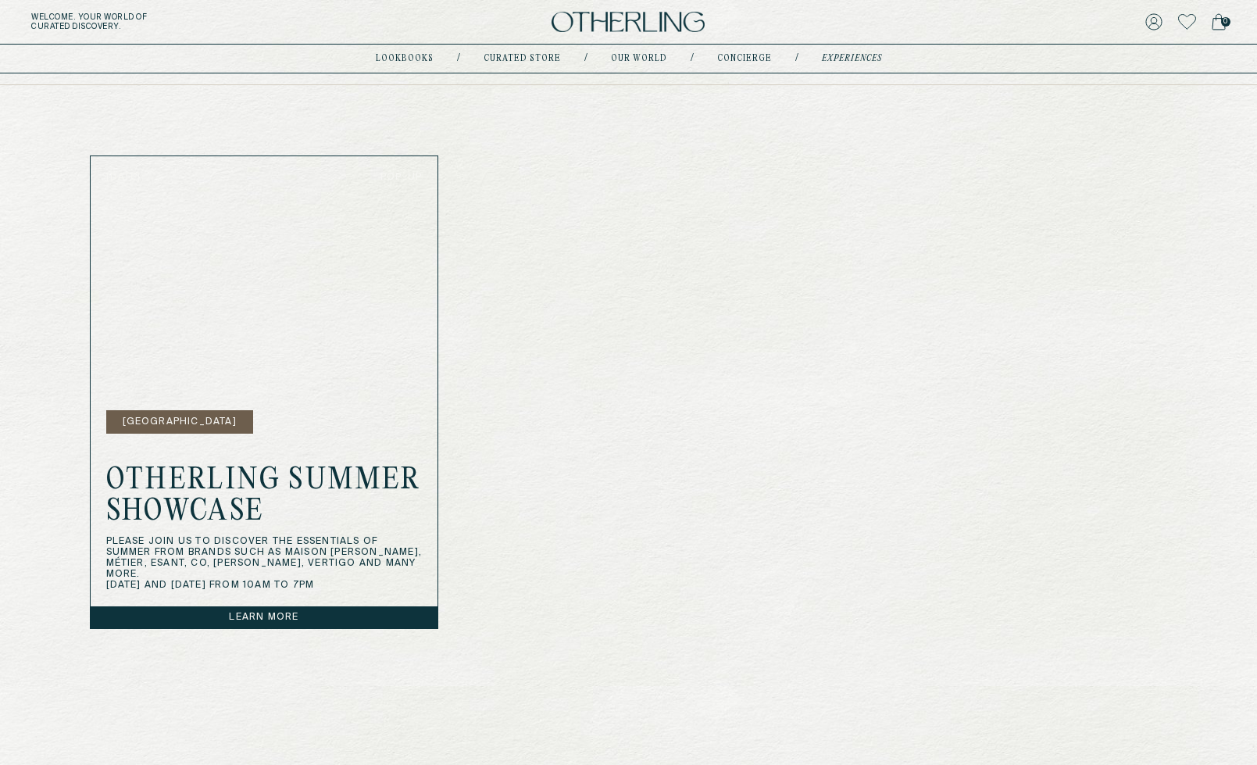
scroll to position [432, 0]
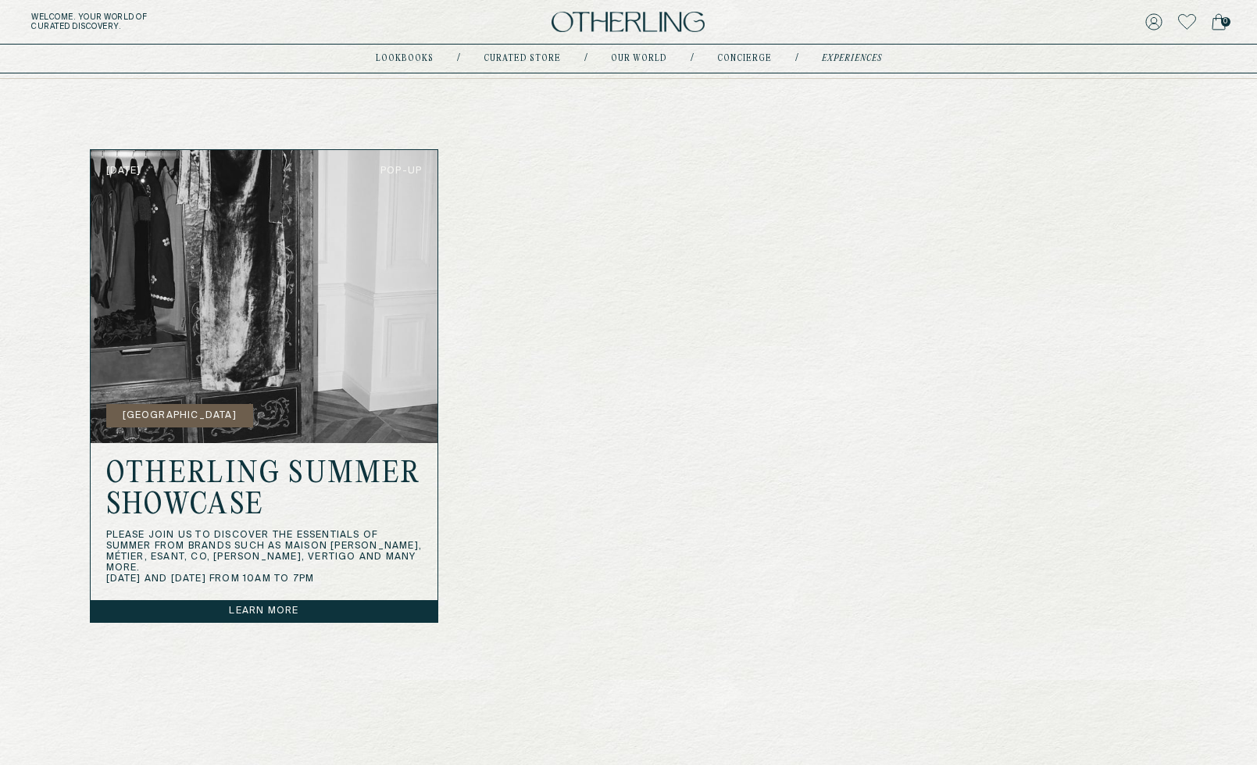
click at [270, 609] on link "Learn more" at bounding box center [265, 611] width 348 height 22
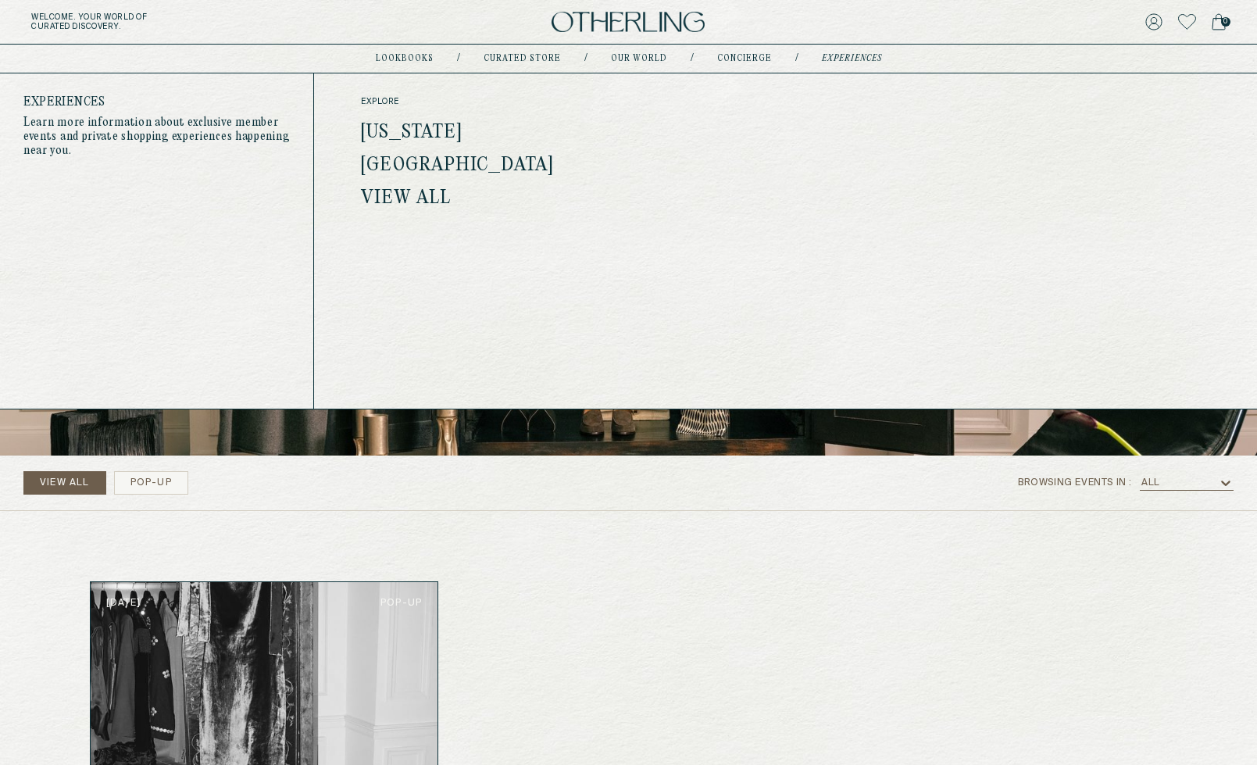
click at [370, 127] on link "[US_STATE]" at bounding box center [411, 133] width 101 height 20
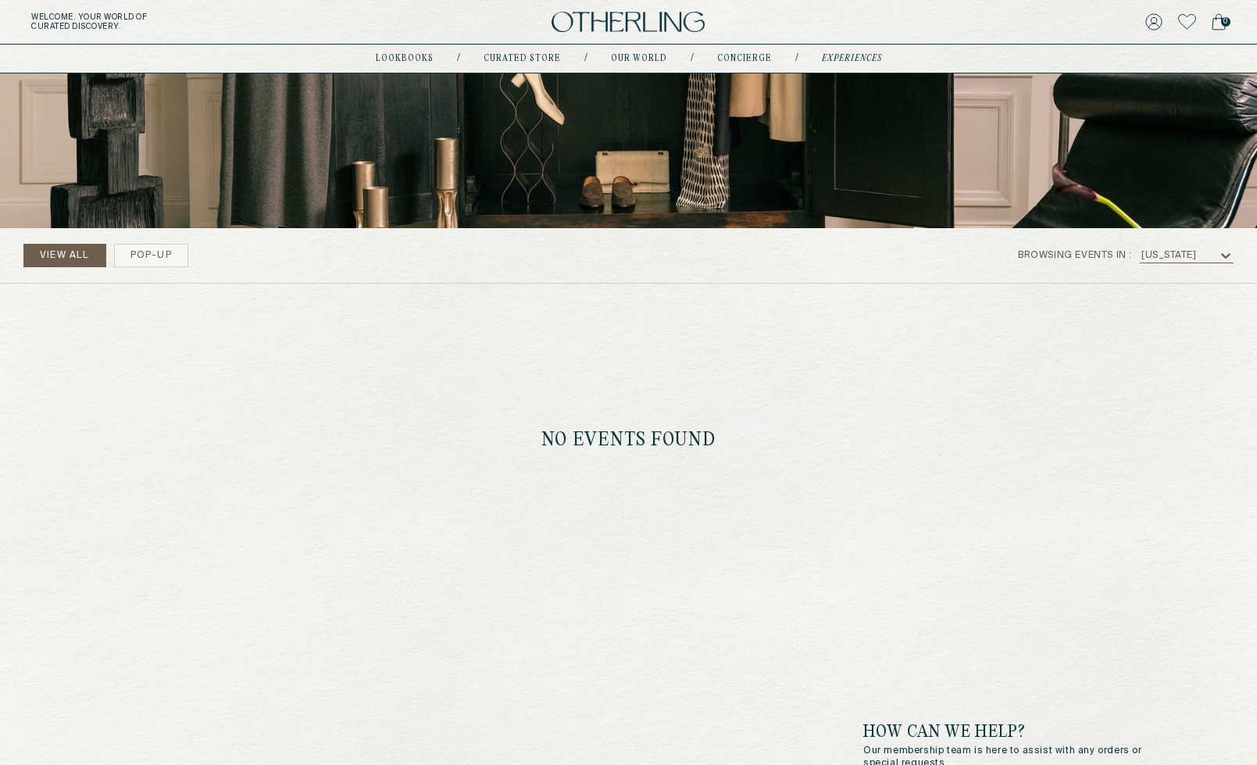
scroll to position [226, 0]
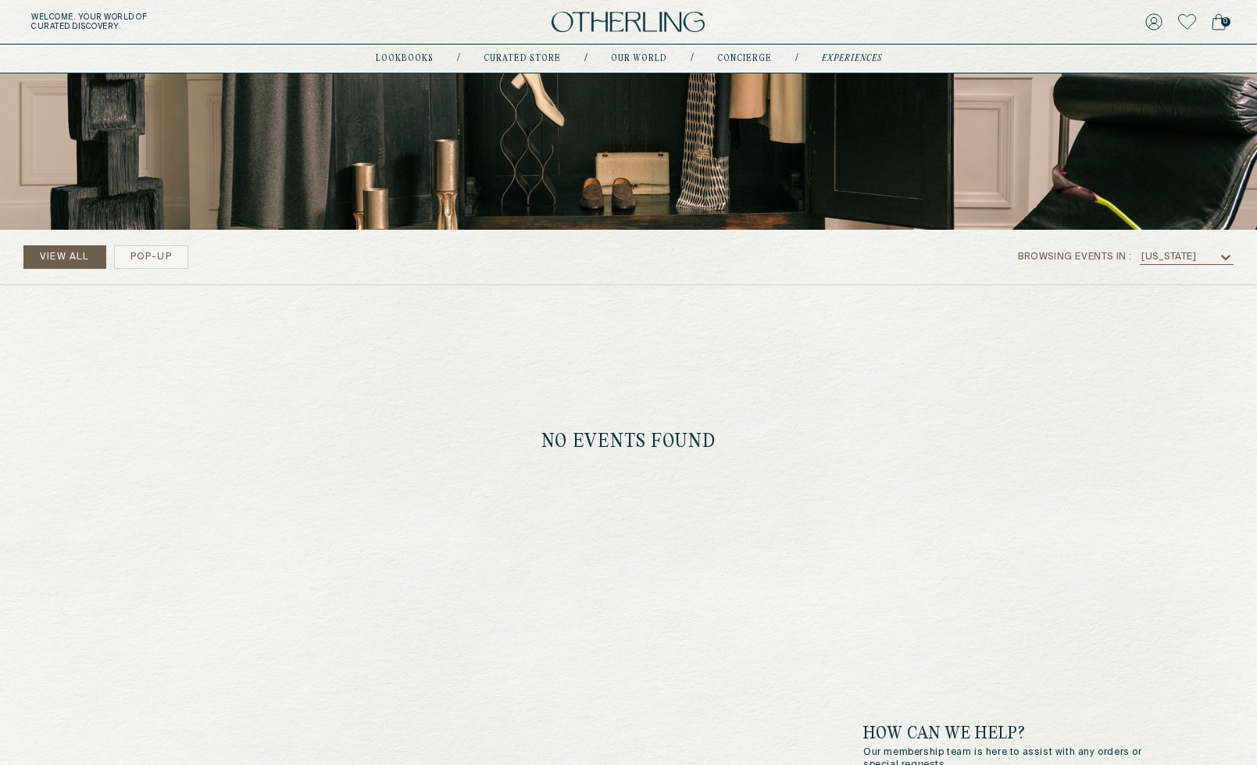
click at [126, 253] on button "pop-up" at bounding box center [151, 256] width 74 height 23
click at [81, 254] on button "View All" at bounding box center [64, 256] width 83 height 23
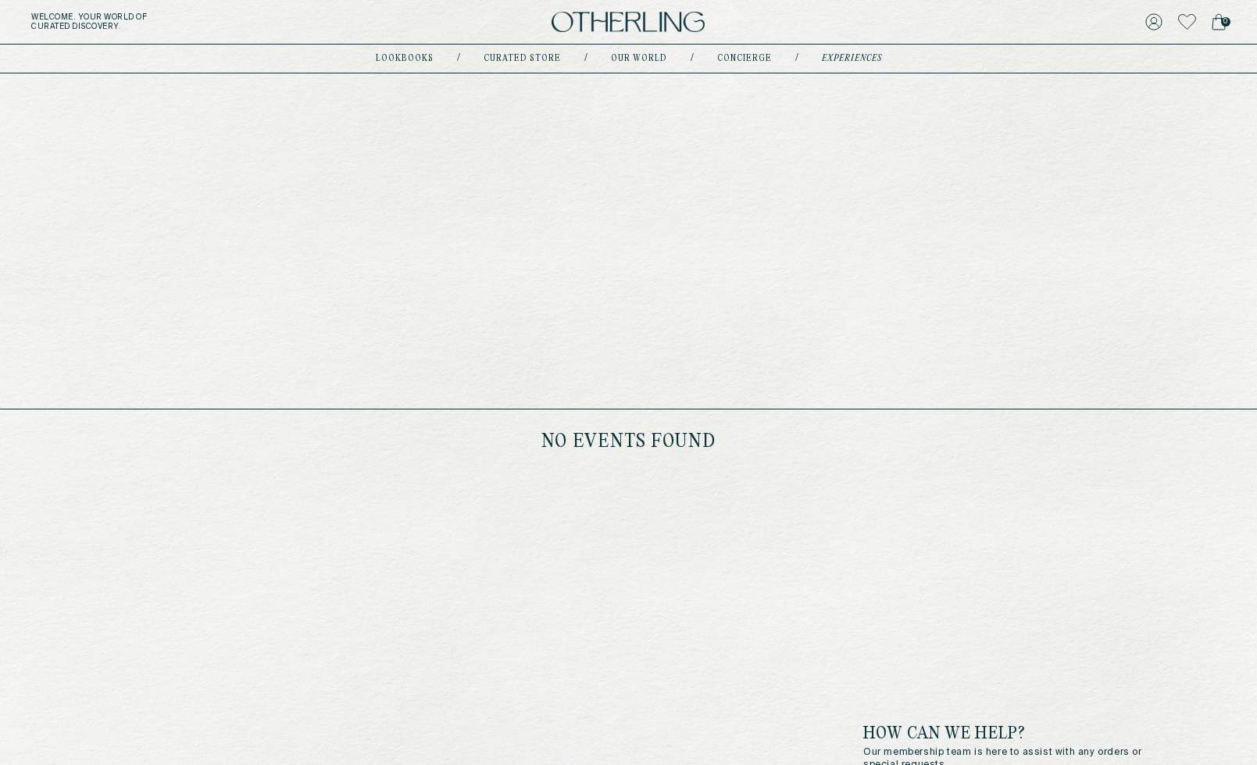
click at [403, 55] on link "lookbooks" at bounding box center [405, 59] width 58 height 8
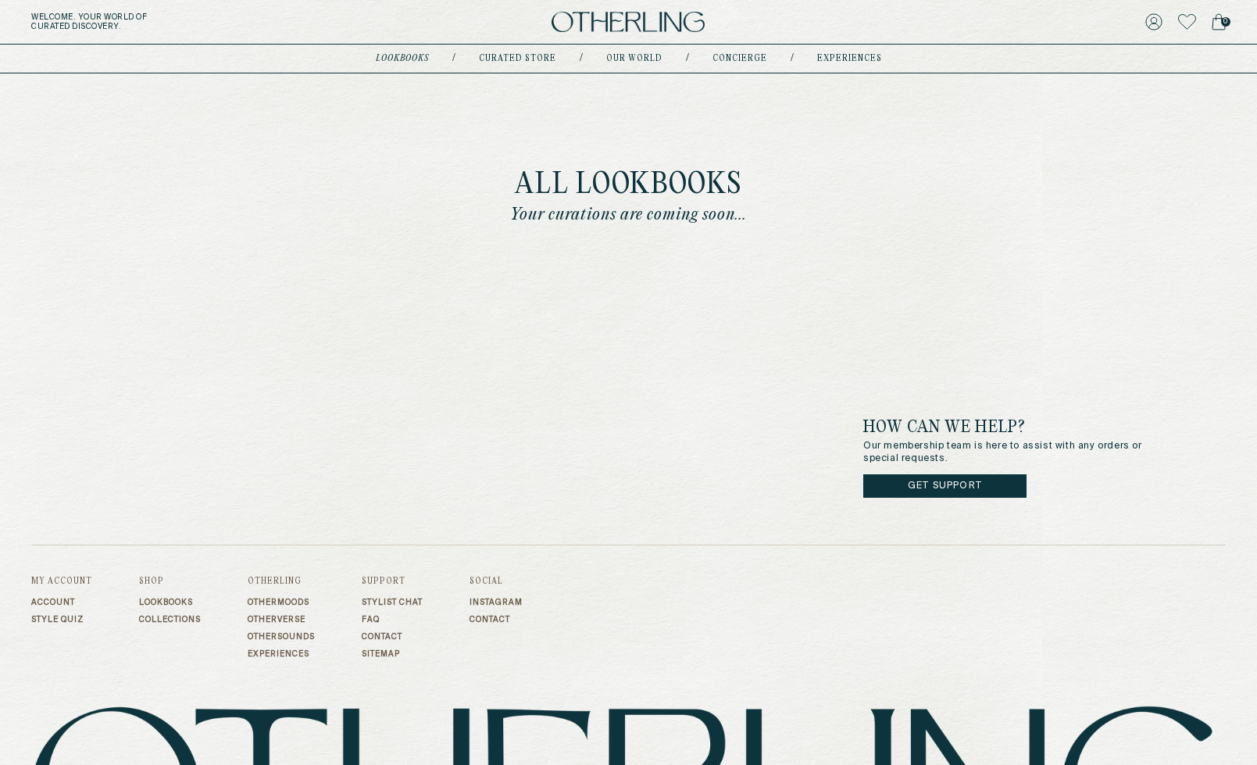
click at [622, 21] on img at bounding box center [628, 22] width 153 height 21
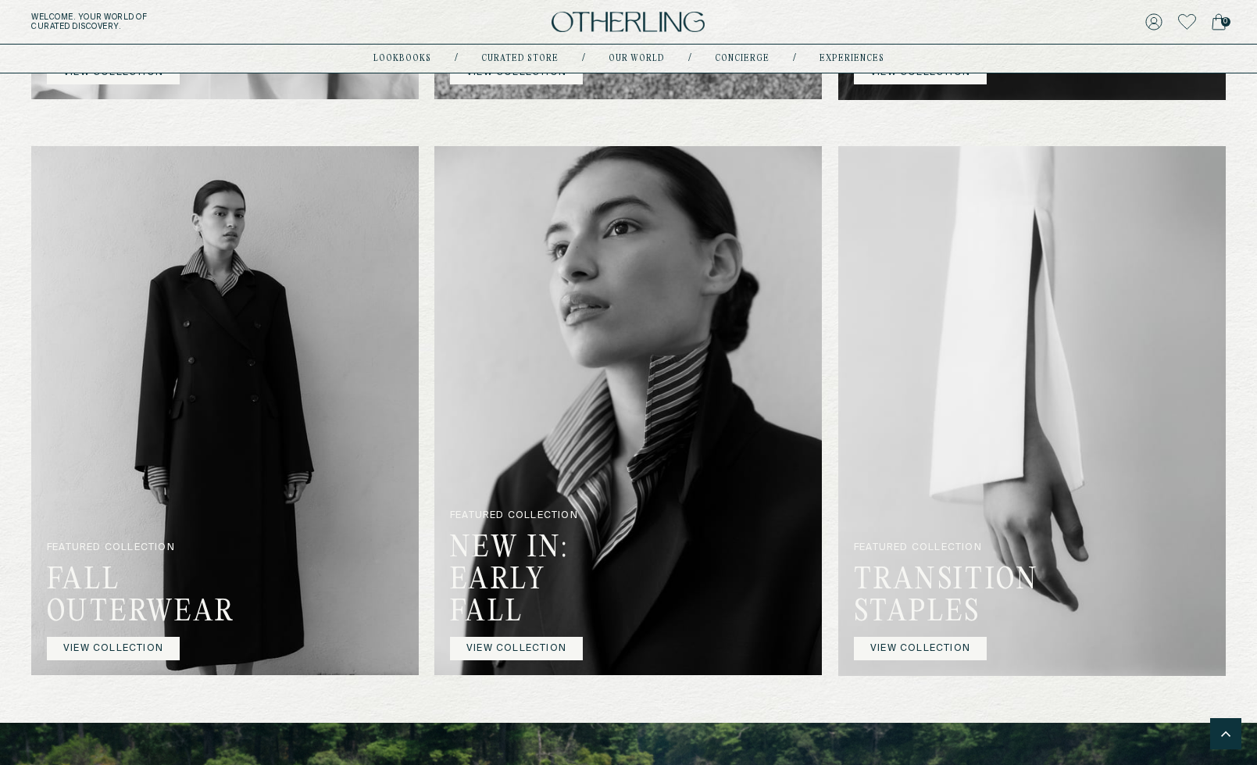
scroll to position [1313, 0]
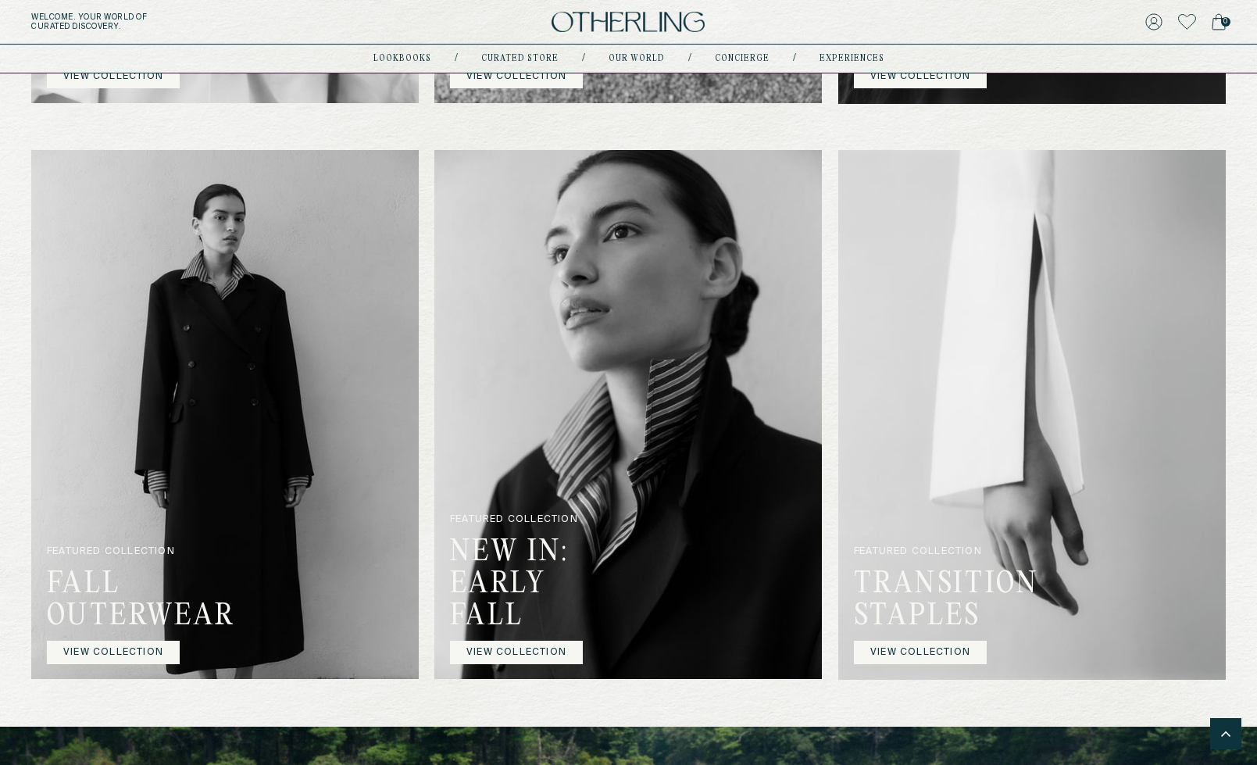
click at [992, 291] on img at bounding box center [1032, 415] width 388 height 530
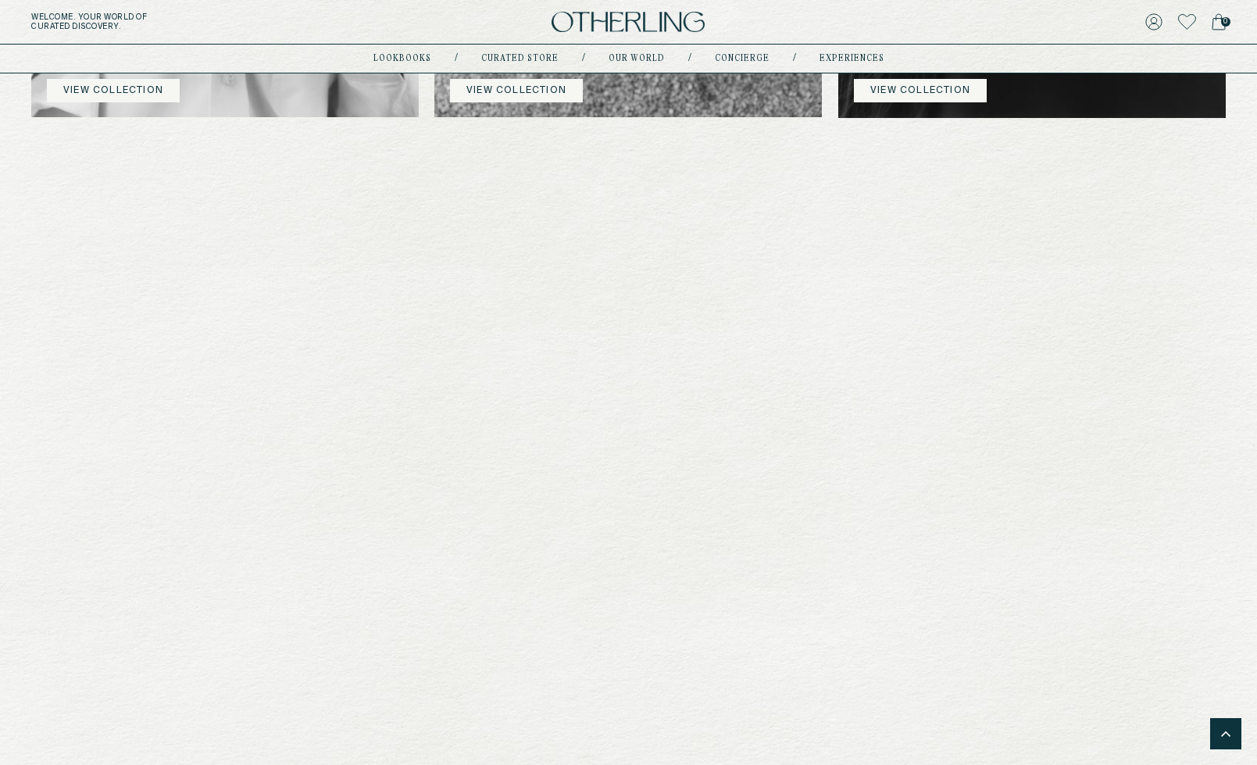
scroll to position [1375, 0]
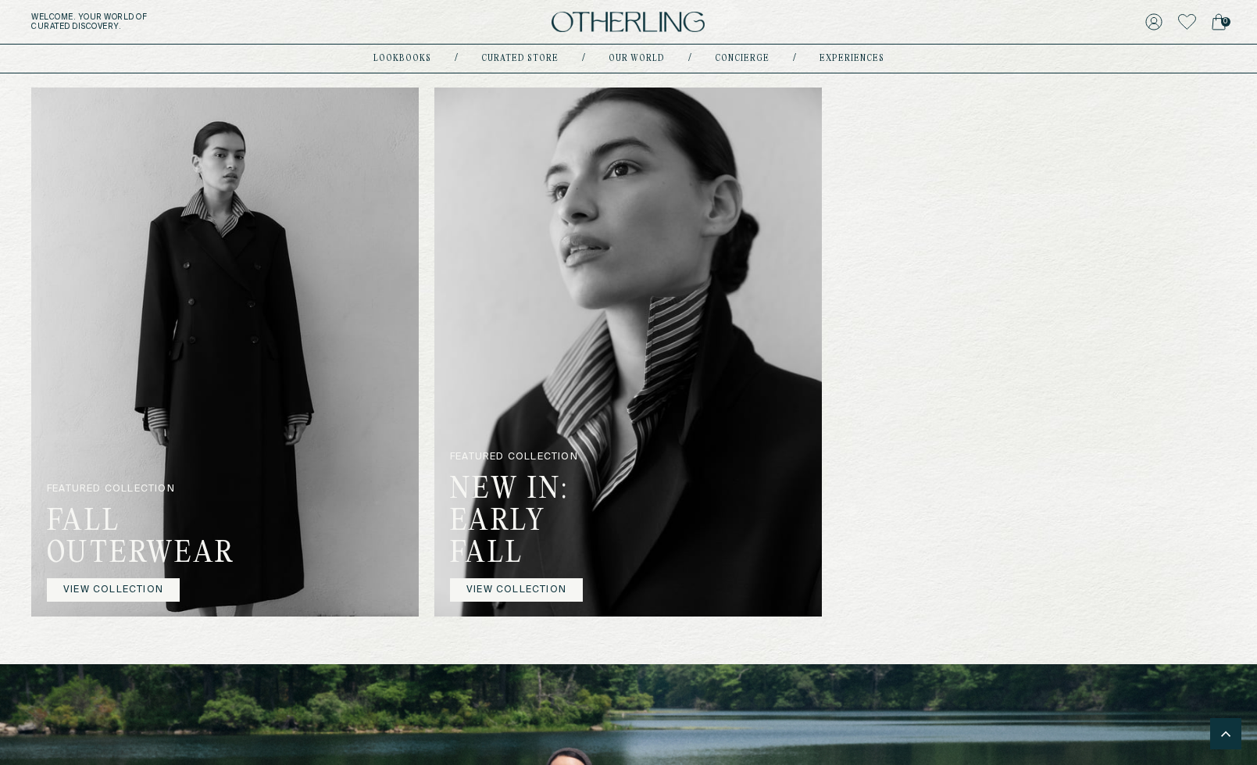
click at [729, 159] on img at bounding box center [628, 352] width 388 height 529
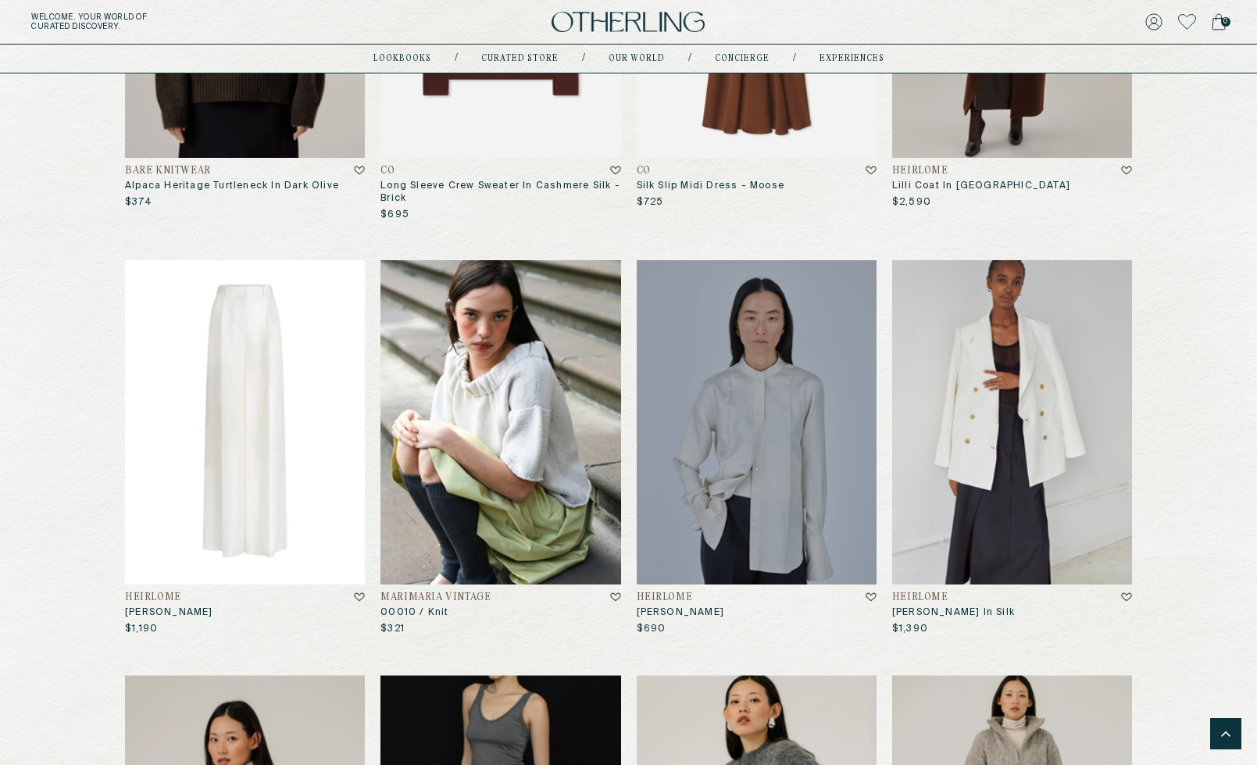
scroll to position [5009, 0]
